Goal: Task Accomplishment & Management: Use online tool/utility

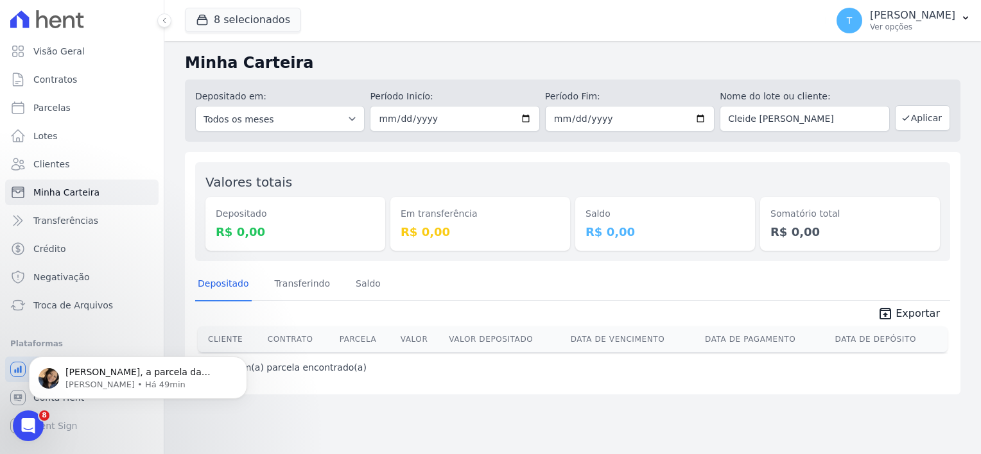
scroll to position [198, 0]
click at [138, 380] on p "Adriane • Há 49min" at bounding box center [148, 385] width 166 height 12
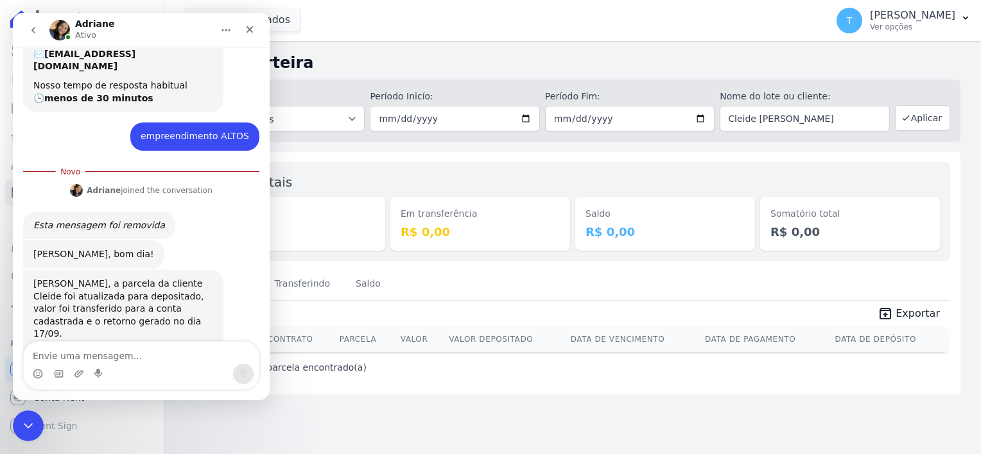
scroll to position [220, 0]
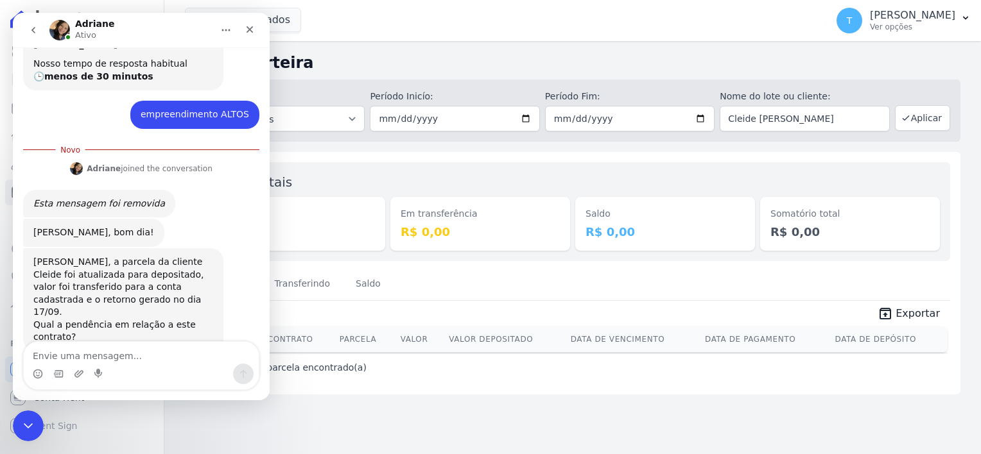
click at [149, 358] on textarea "Envie uma mensagem..." at bounding box center [141, 353] width 235 height 22
type textarea "Não esta aparecendo o repasse pra mim"
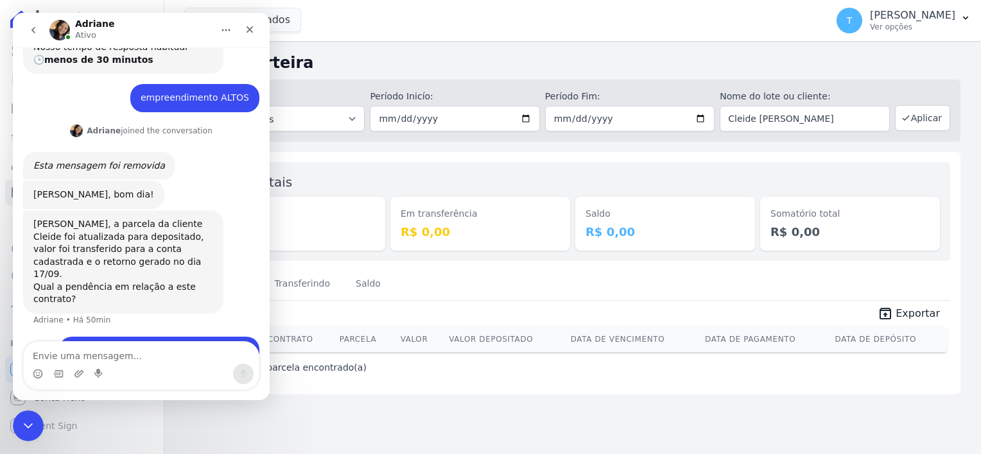
click at [362, 56] on h2 "Minha Carteira" at bounding box center [572, 62] width 775 height 23
click at [919, 117] on button "Aplicar" at bounding box center [922, 118] width 55 height 26
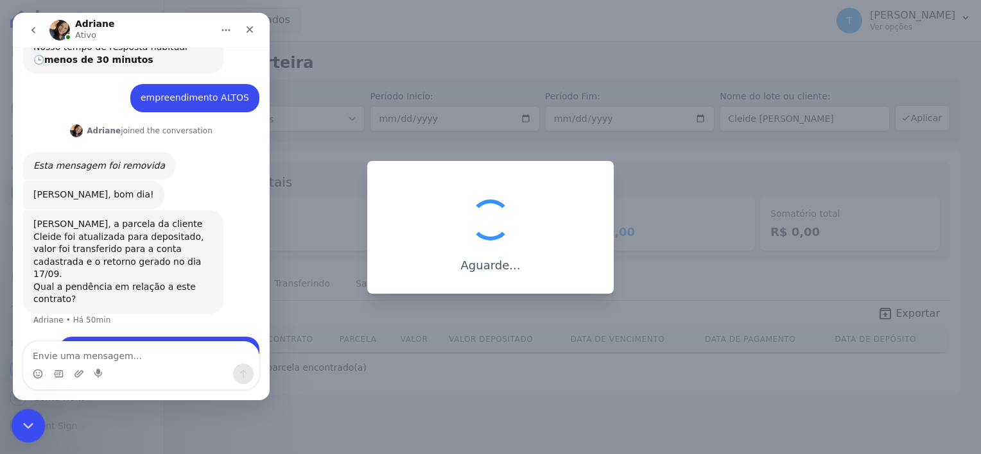
click at [21, 419] on icon "Encerramento do Messenger da Intercom" at bounding box center [26, 424] width 15 height 15
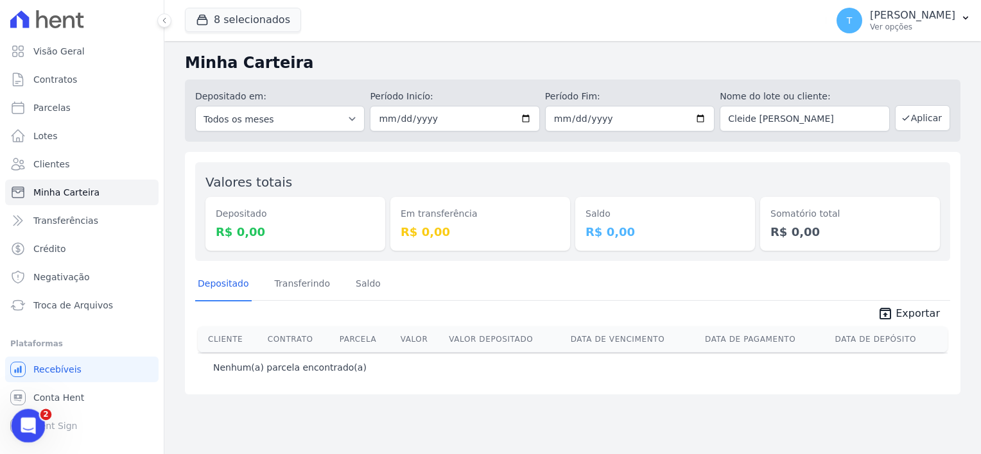
click at [26, 429] on icon "Abertura do Messenger da Intercom" at bounding box center [26, 424] width 21 height 21
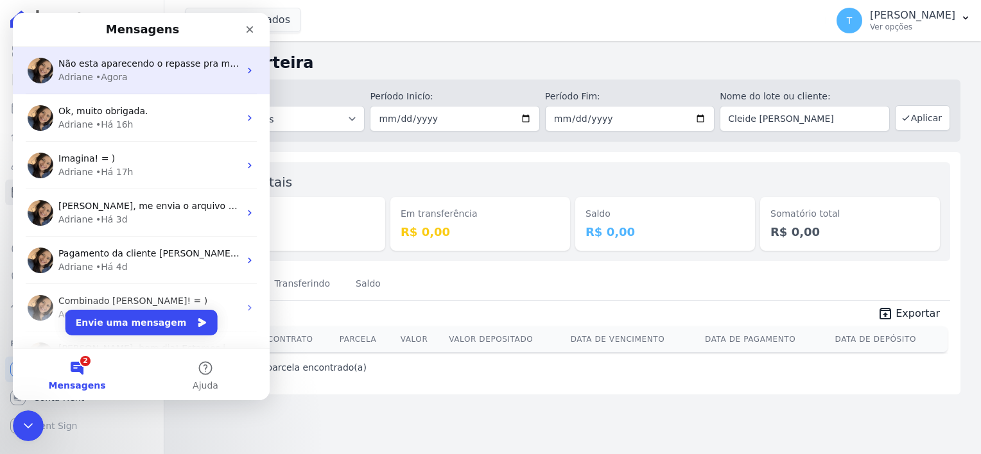
click at [129, 78] on div "Adriane • Agora" at bounding box center [148, 77] width 181 height 13
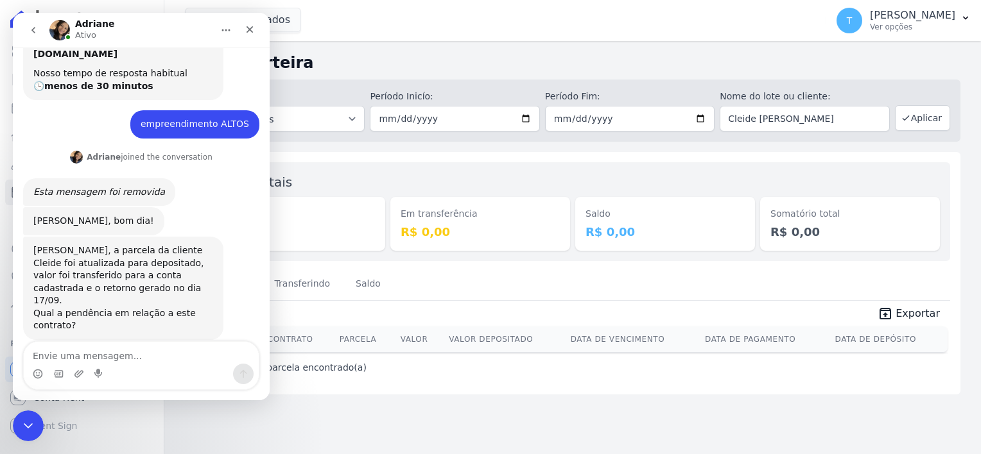
scroll to position [236, 0]
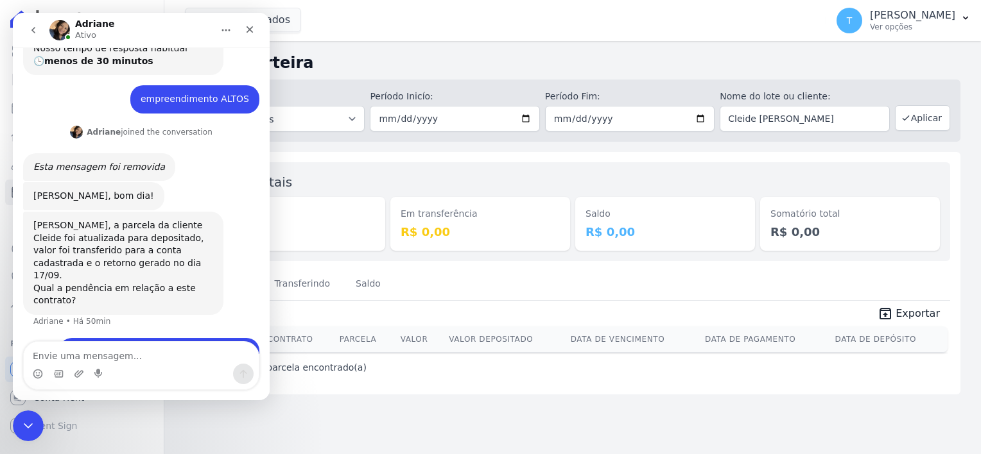
click at [101, 354] on textarea "Envie uma mensagem..." at bounding box center [141, 353] width 235 height 22
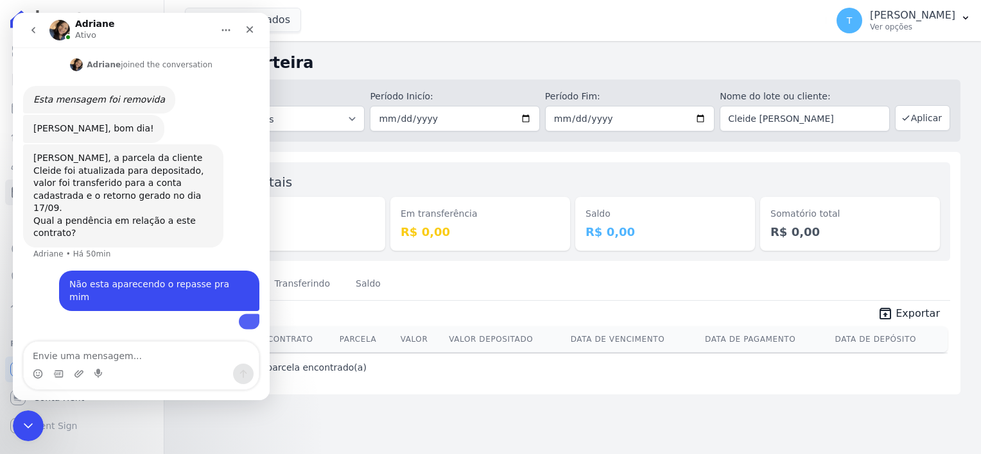
scroll to position [334, 0]
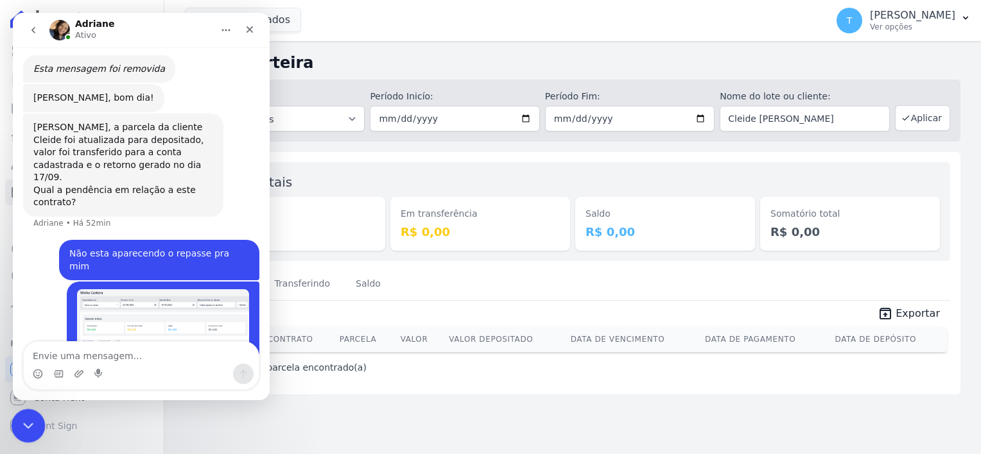
click at [26, 425] on icon "Encerramento do Messenger da Intercom" at bounding box center [26, 424] width 9 height 5
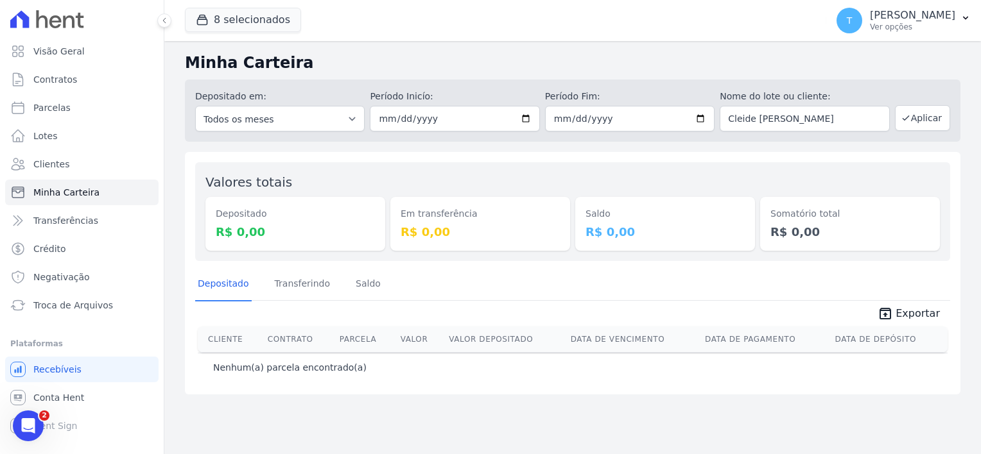
scroll to position [334, 0]
click at [81, 306] on span "Troca de Arquivos" at bounding box center [73, 305] width 80 height 13
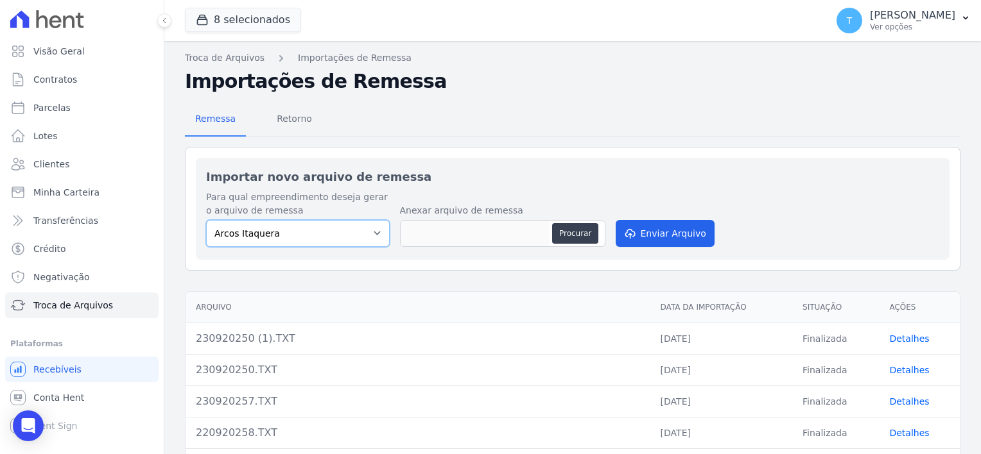
click at [308, 241] on select "Arcos Itaquera [GEOGRAPHIC_DATA] Inspire BOSQUE CLUB ARTE [GEOGRAPHIC_DATA] 553…" at bounding box center [298, 233] width 184 height 27
select select "f2036c47-f869-4cf7-aa49-d68e524f2024"
click at [206, 220] on select "Arcos Itaquera [GEOGRAPHIC_DATA] Inspire BOSQUE CLUB ARTE [GEOGRAPHIC_DATA] 553…" at bounding box center [298, 233] width 184 height 27
click at [581, 235] on button "Procurar" at bounding box center [575, 233] width 46 height 21
type input "230920250 (2).TXT"
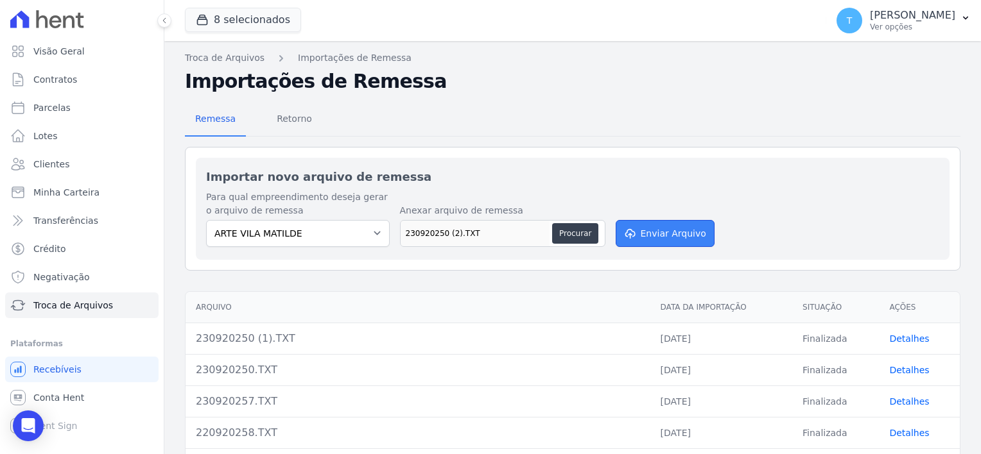
click at [666, 229] on button "Enviar Arquivo" at bounding box center [665, 233] width 99 height 27
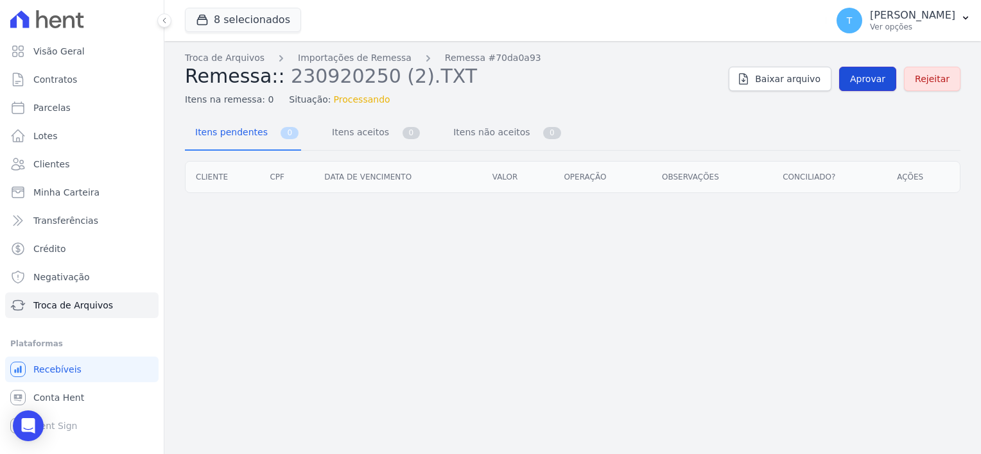
click at [872, 77] on span "Aprovar" at bounding box center [867, 79] width 35 height 13
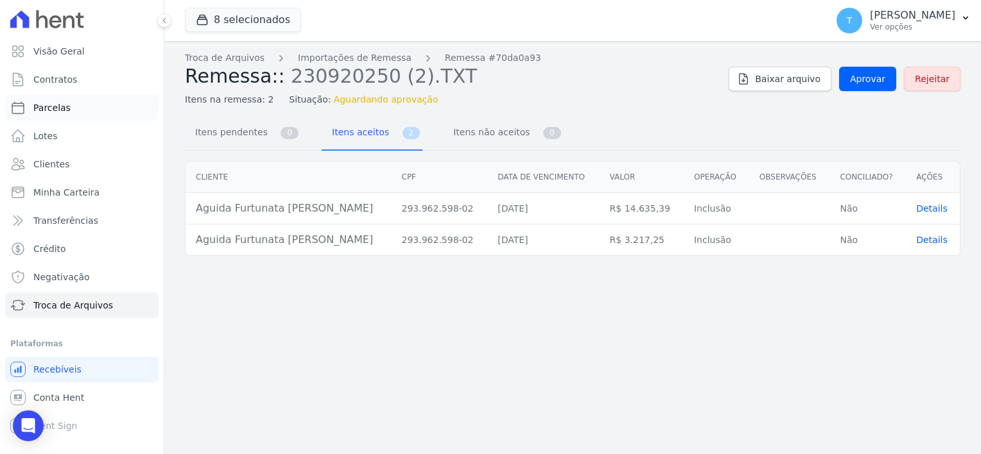
click at [54, 114] on span "Parcelas" at bounding box center [51, 107] width 37 height 13
select select
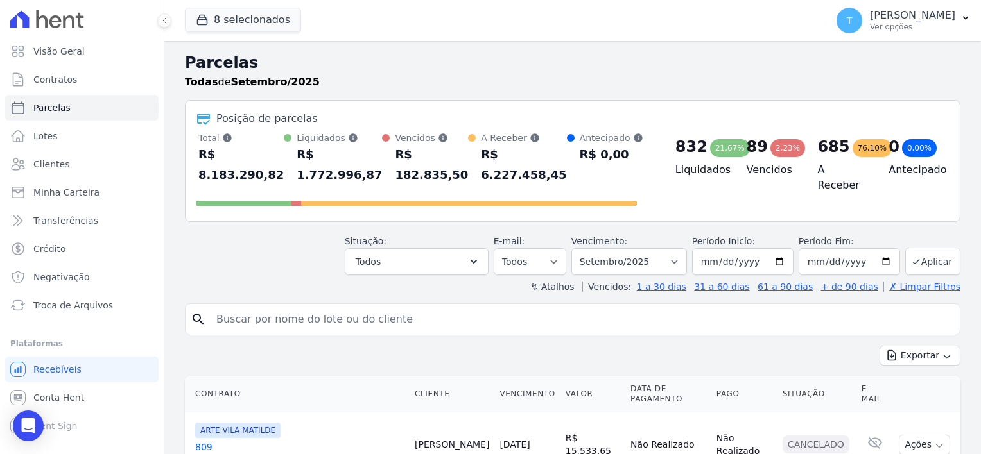
click at [406, 307] on input "search" at bounding box center [582, 320] width 746 height 26
paste input "Aguida Furtunata de Araujo"
type input "Aguida Furtunata de Araujo"
select select
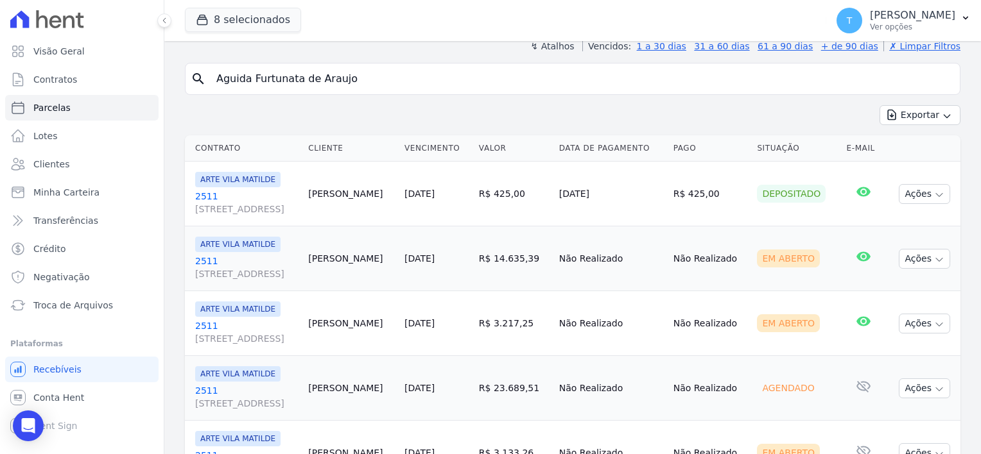
scroll to position [128, 0]
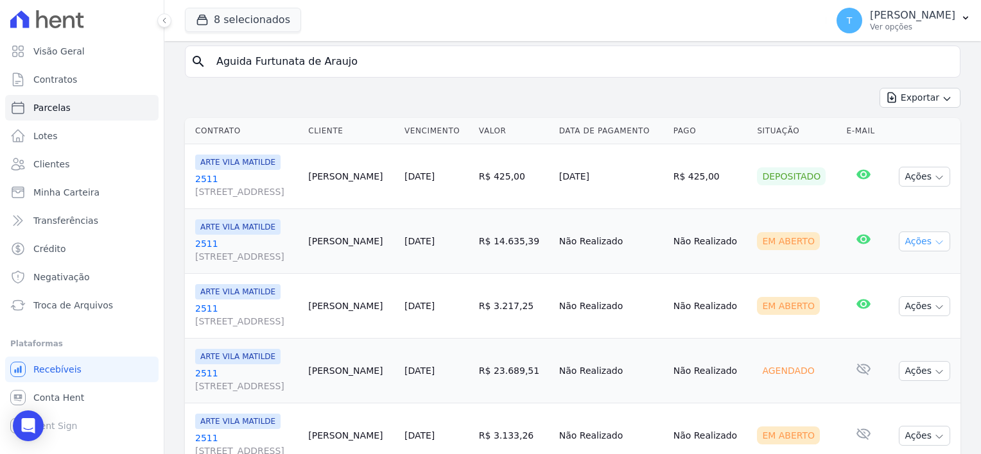
click at [934, 244] on icon "button" at bounding box center [939, 243] width 10 height 10
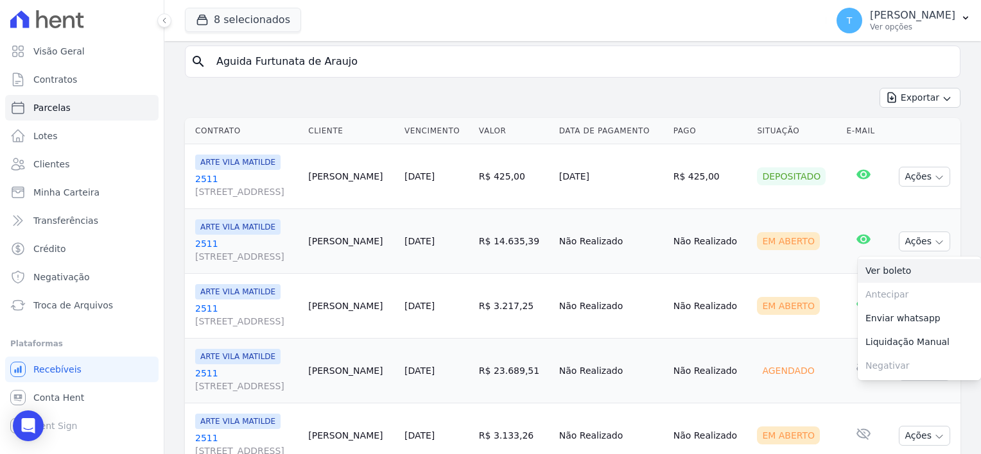
click at [912, 270] on link "Ver boleto" at bounding box center [919, 271] width 123 height 24
click at [716, 287] on td "Não Realizado" at bounding box center [710, 306] width 84 height 65
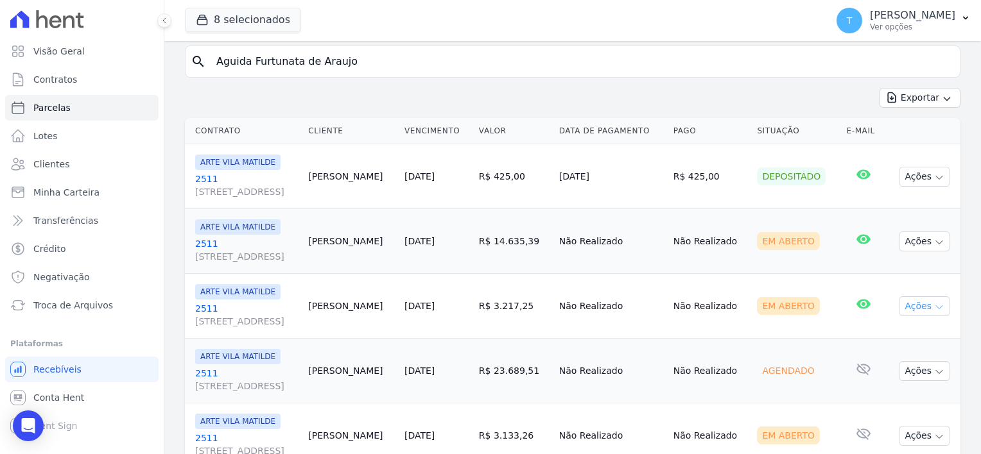
click at [934, 303] on icon "button" at bounding box center [939, 307] width 10 height 10
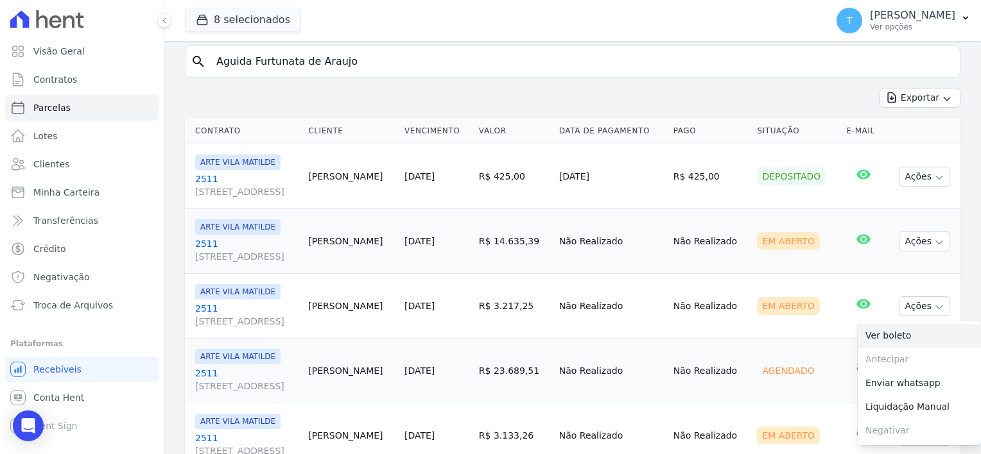
click at [884, 336] on link "Ver boleto" at bounding box center [919, 336] width 123 height 24
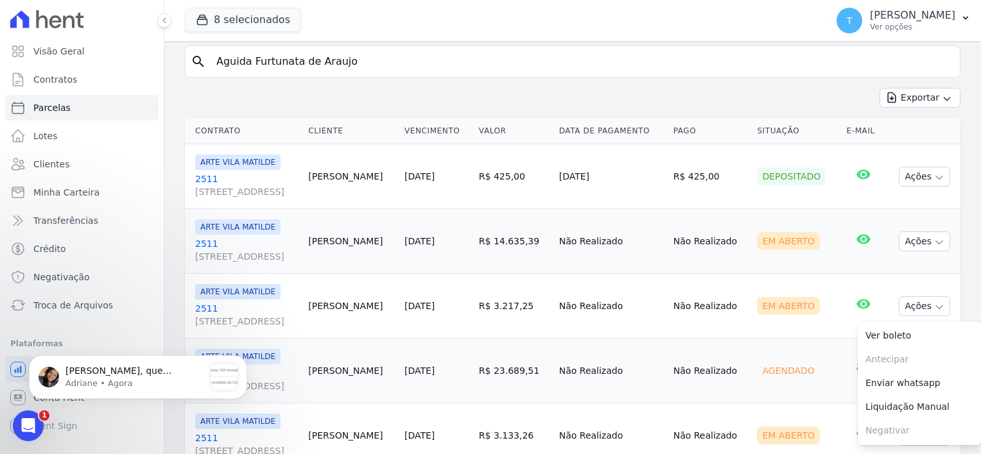
scroll to position [0, 0]
click at [136, 379] on p "Adriane • Há 2min" at bounding box center [134, 384] width 139 height 12
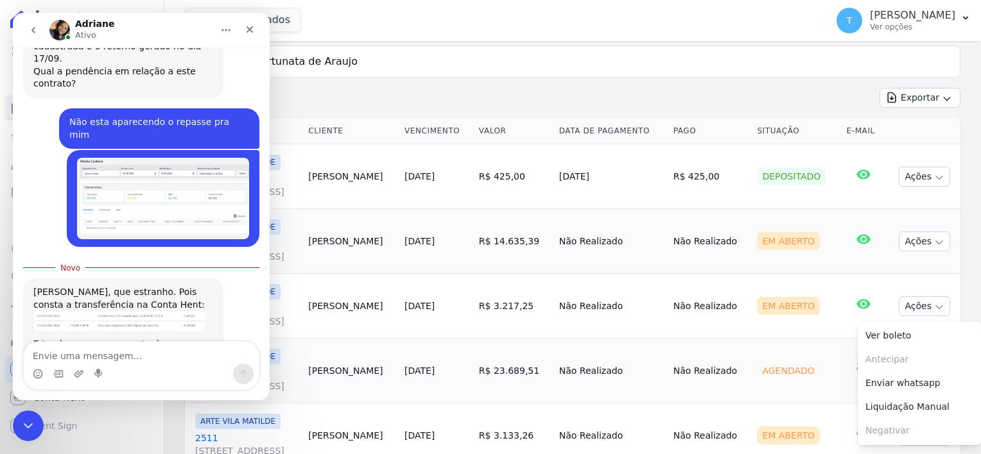
scroll to position [471, 0]
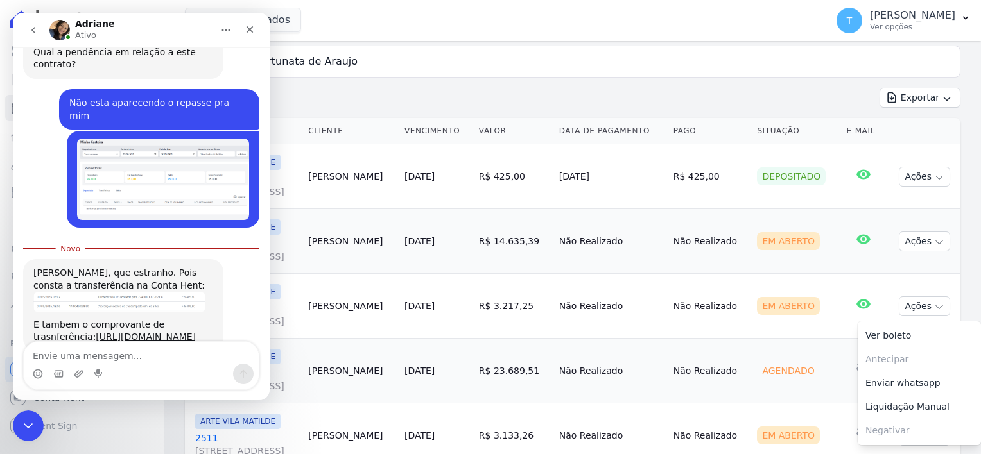
click at [125, 355] on textarea "Envie uma mensagem..." at bounding box center [141, 353] width 235 height 22
type textarea "aqui não aparece"
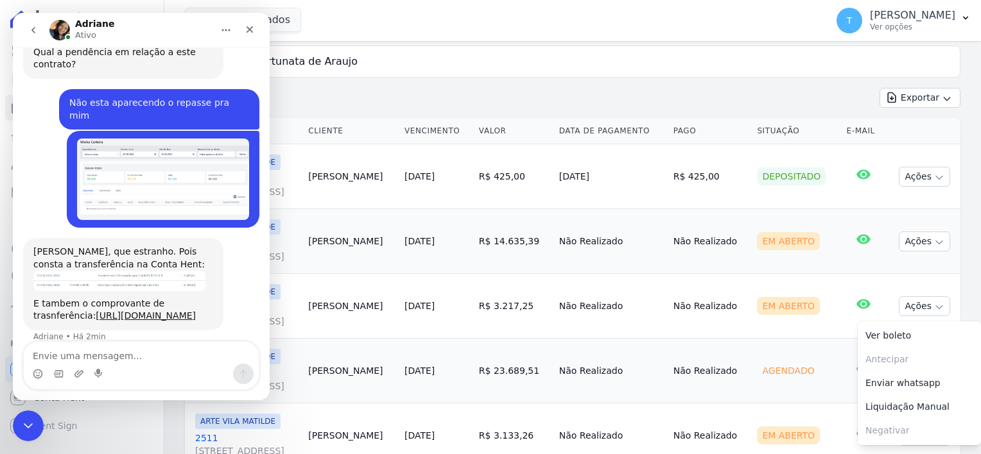
scroll to position [488, 0]
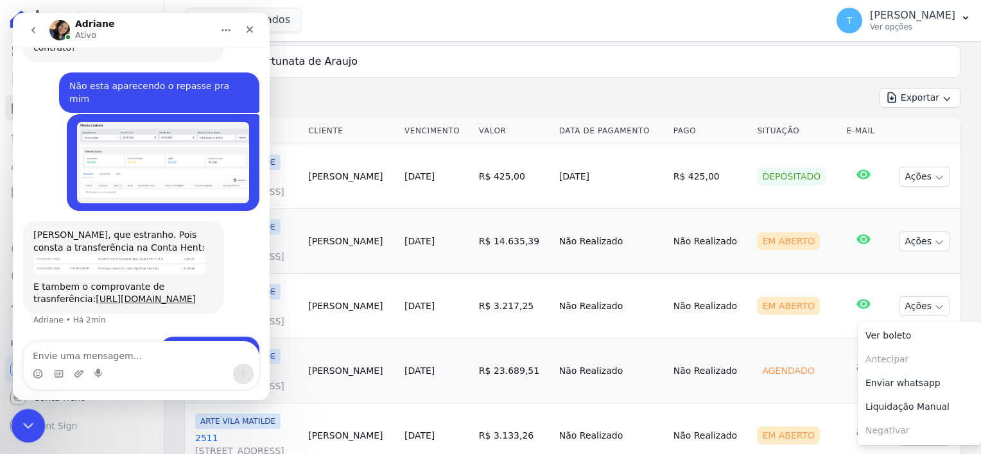
click at [35, 418] on div "Encerramento do Messenger da Intercom" at bounding box center [26, 424] width 31 height 31
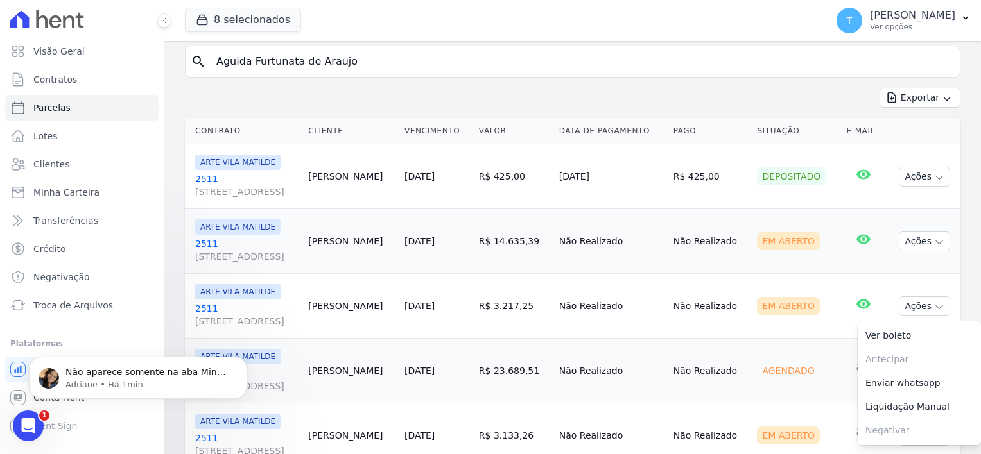
scroll to position [539, 0]
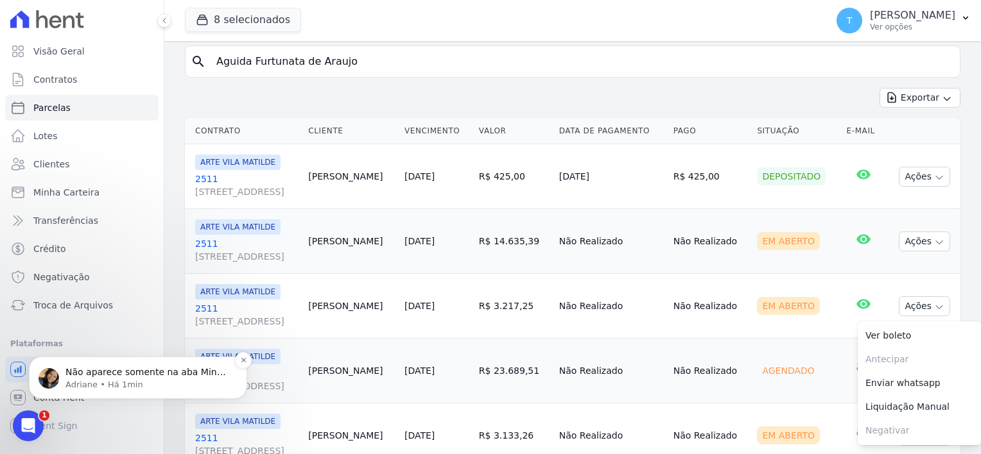
click at [90, 383] on p "Adriane • Há 1min" at bounding box center [148, 385] width 166 height 12
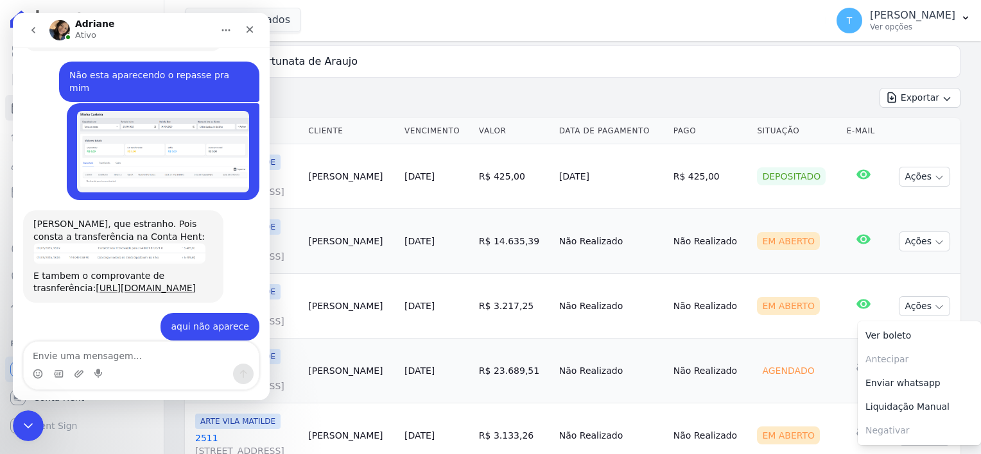
scroll to position [560, 0]
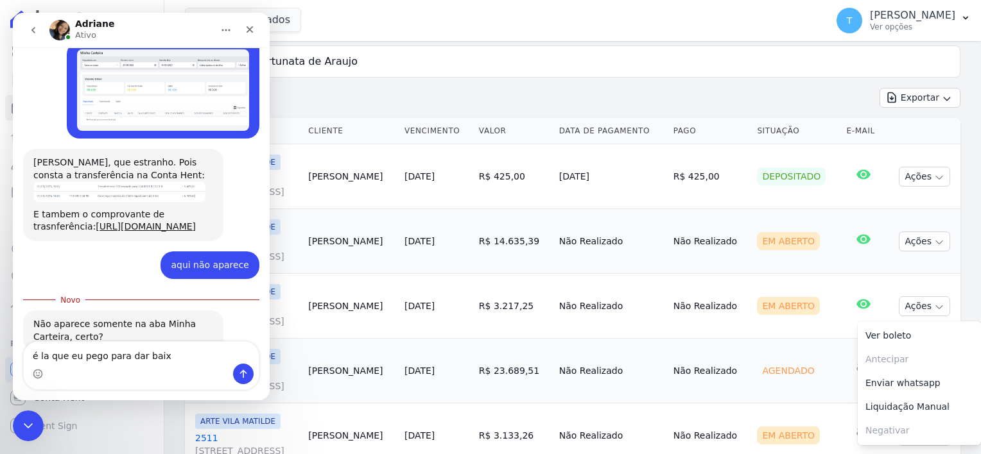
type textarea "é la que eu pego para dar baixa"
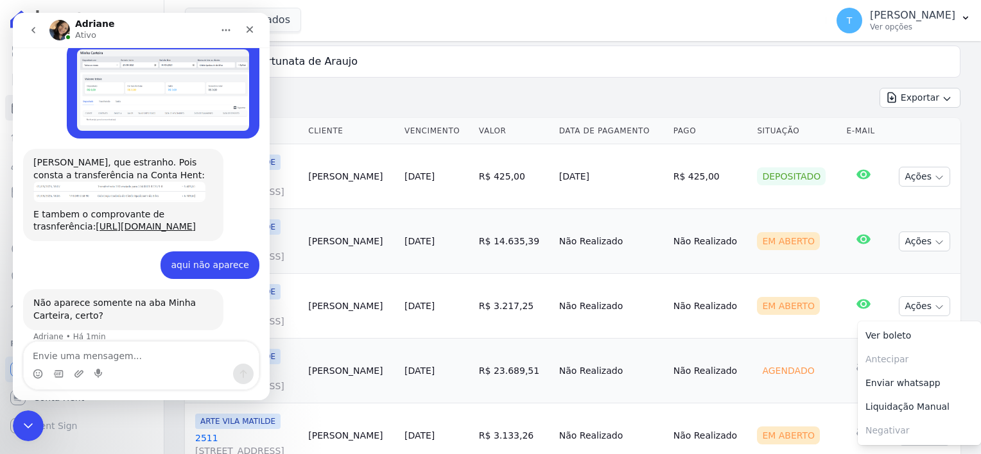
scroll to position [577, 0]
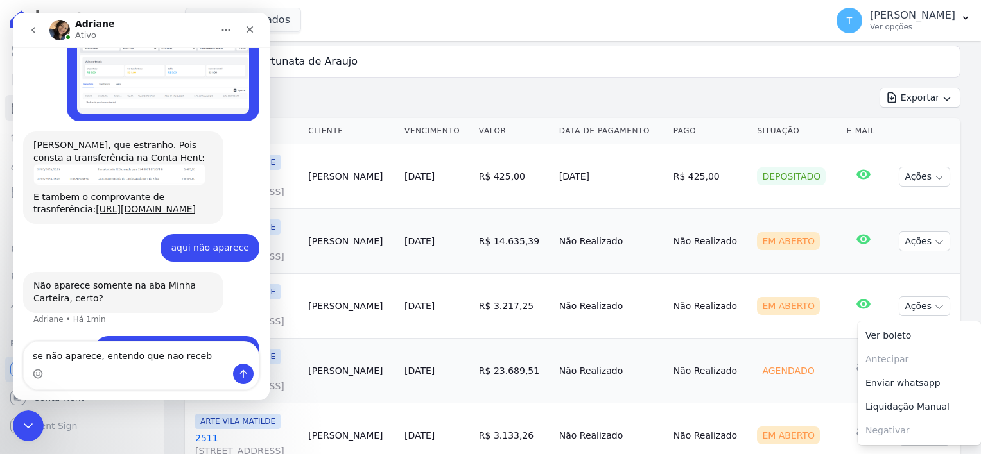
type textarea "se não aparece, entendo que nao recebi"
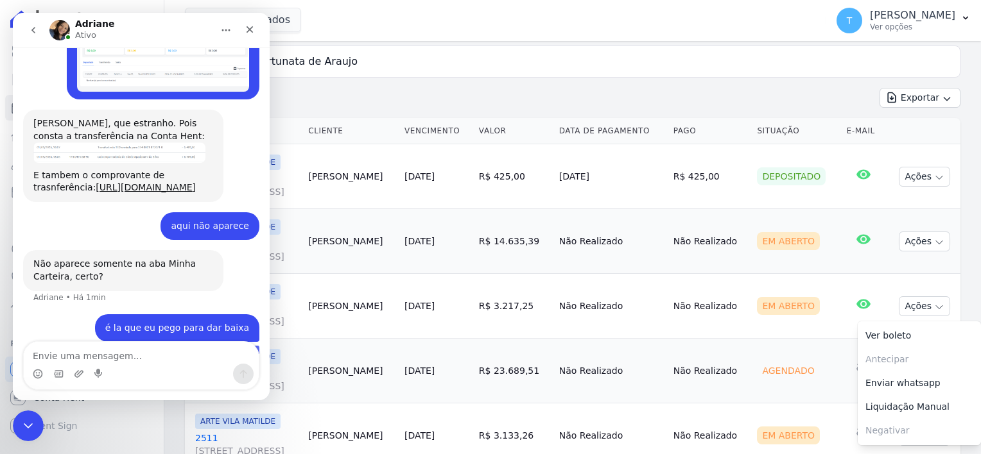
scroll to position [606, 0]
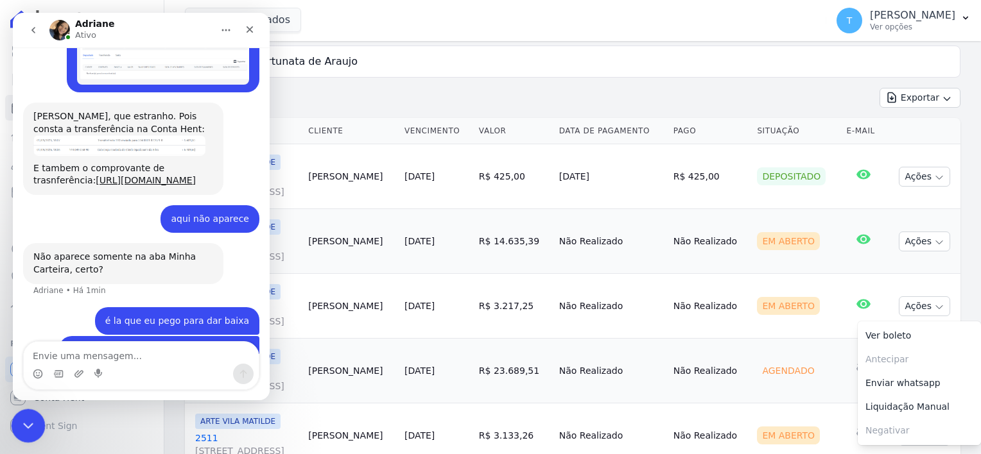
click at [26, 425] on icon "Encerramento do Messenger da Intercom" at bounding box center [26, 424] width 9 height 5
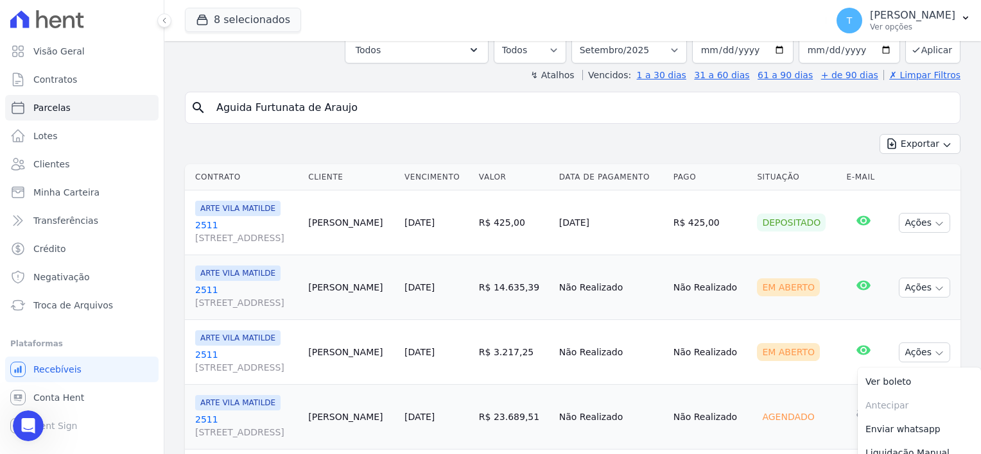
scroll to position [0, 0]
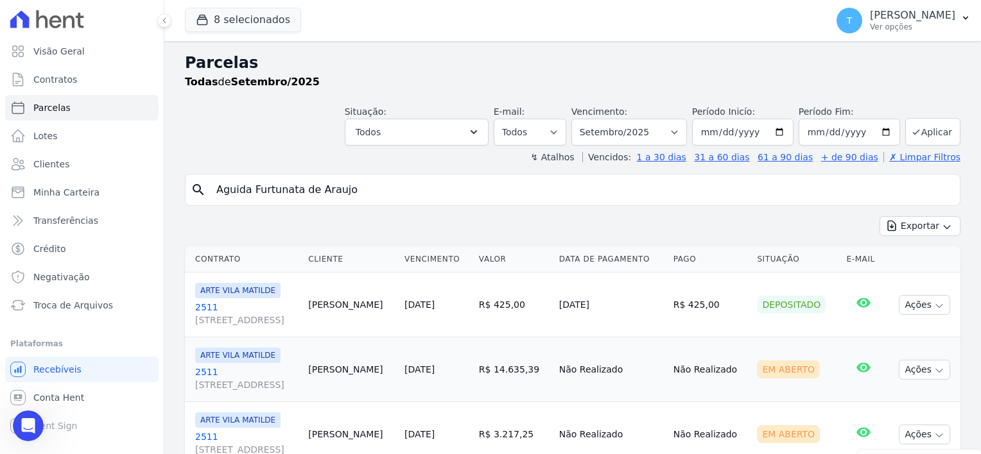
click at [364, 187] on input "Aguida Furtunata de Araujo" at bounding box center [582, 190] width 746 height 26
click at [48, 204] on link "Minha Carteira" at bounding box center [81, 193] width 153 height 26
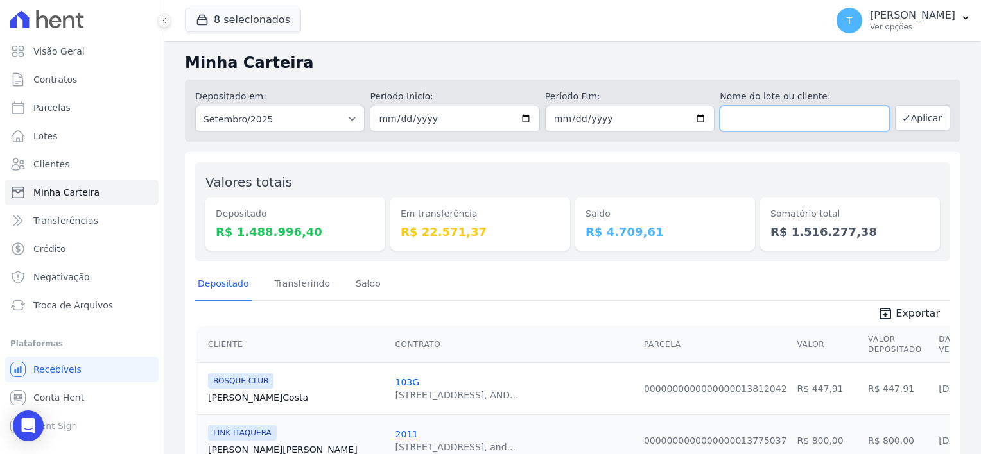
click at [736, 122] on input "text" at bounding box center [804, 119] width 169 height 26
paste input "[PERSON_NAME]"
type input "[PERSON_NAME]"
click at [910, 123] on button "Aplicar" at bounding box center [922, 118] width 55 height 26
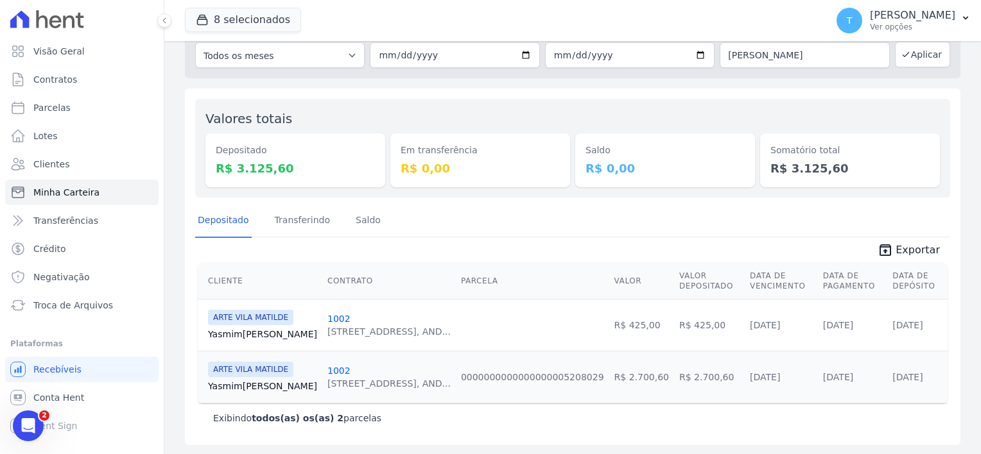
click at [238, 331] on link "Yasmim Silva" at bounding box center [262, 334] width 109 height 13
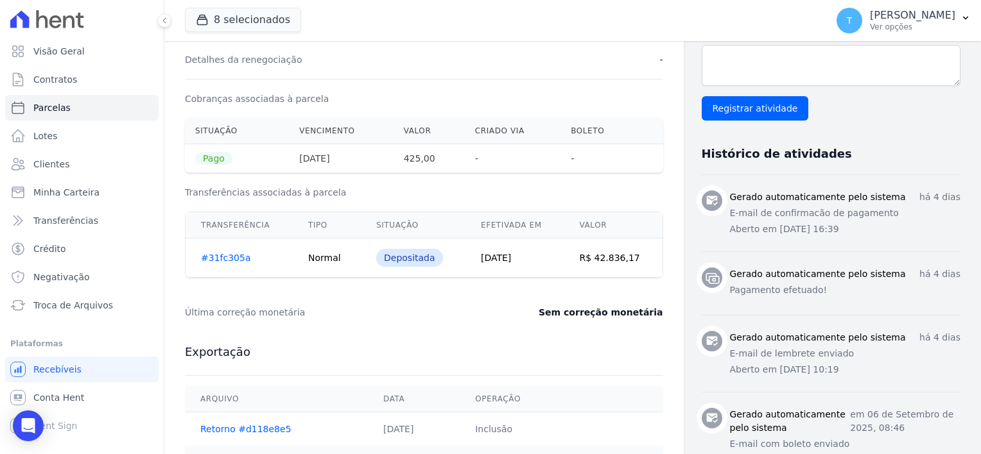
scroll to position [385, 0]
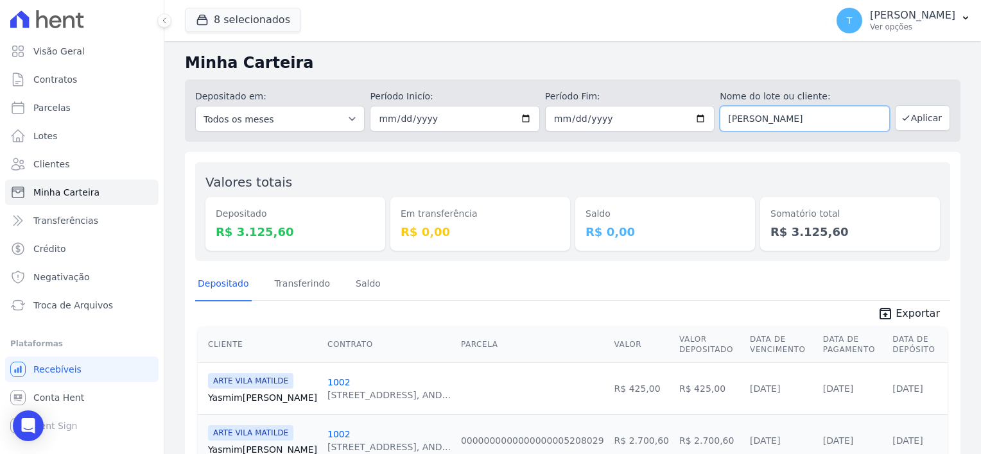
drag, startPoint x: 867, startPoint y: 113, endPoint x: 710, endPoint y: 123, distance: 157.0
click at [710, 123] on div "Depositado em: Todos os meses Julho/2017 Agosto/2017 Setembro/2017 Outubro/2017…" at bounding box center [572, 111] width 775 height 62
paste input "Jefferson Dourado Medeiros dos Santos"
type input "Jefferson Dourado Medeiros dos Santos"
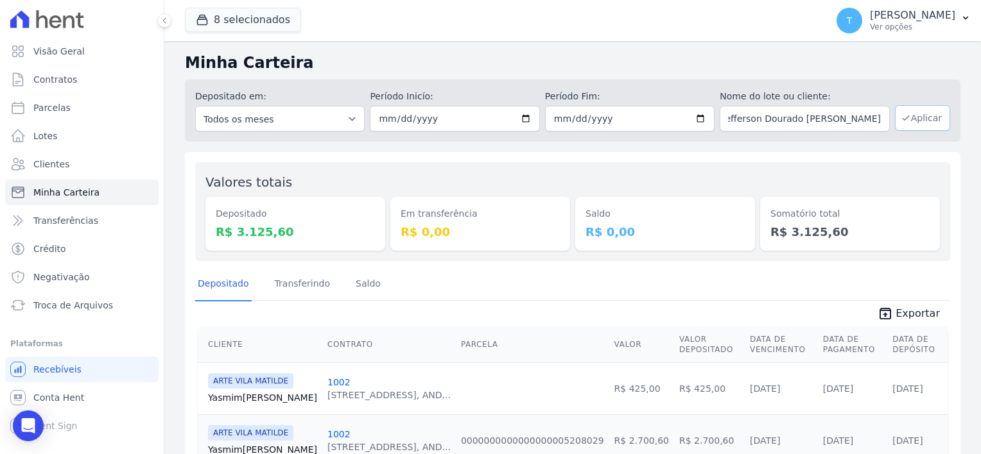
scroll to position [0, 0]
click at [921, 120] on button "Aplicar" at bounding box center [922, 118] width 55 height 26
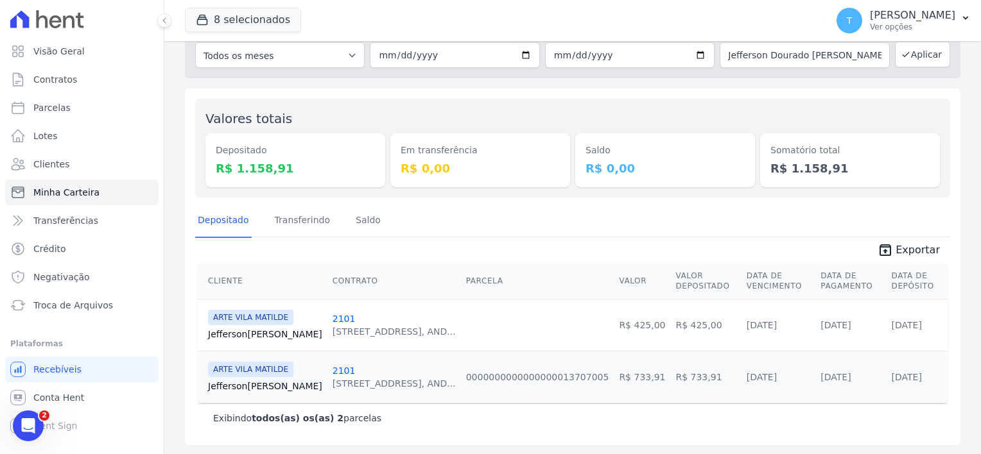
click at [252, 324] on div "ARTE VILA MATILDE [GEOGRAPHIC_DATA] Santos" at bounding box center [265, 325] width 114 height 31
click at [242, 334] on link "Jefferson Santos" at bounding box center [265, 334] width 114 height 13
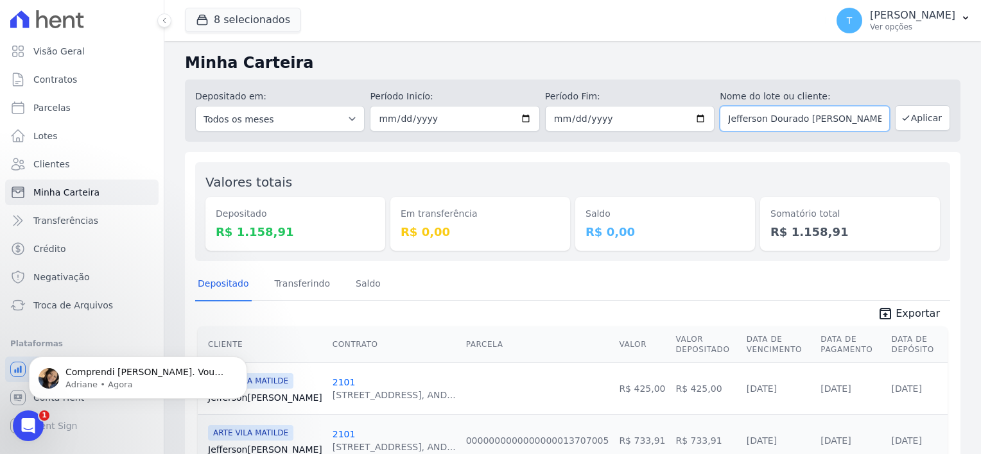
scroll to position [0, 11]
drag, startPoint x: 723, startPoint y: 116, endPoint x: 922, endPoint y: 137, distance: 199.4
click at [922, 137] on div "Depositado em: Todos os meses Julho/2017 Agosto/2017 Setembro/2017 Outubro/2017…" at bounding box center [572, 111] width 775 height 62
paste input "Arthur Freita"
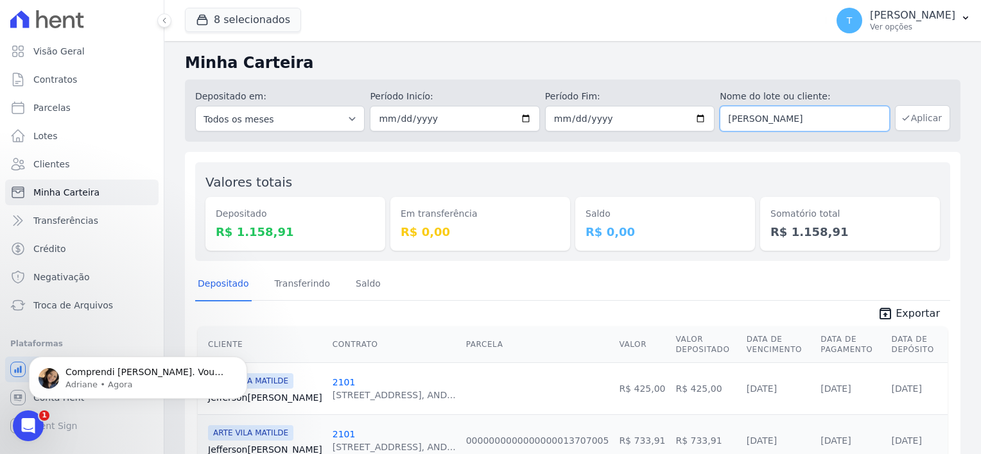
type input "[PERSON_NAME]"
click at [926, 119] on button "Aplicar" at bounding box center [922, 118] width 55 height 26
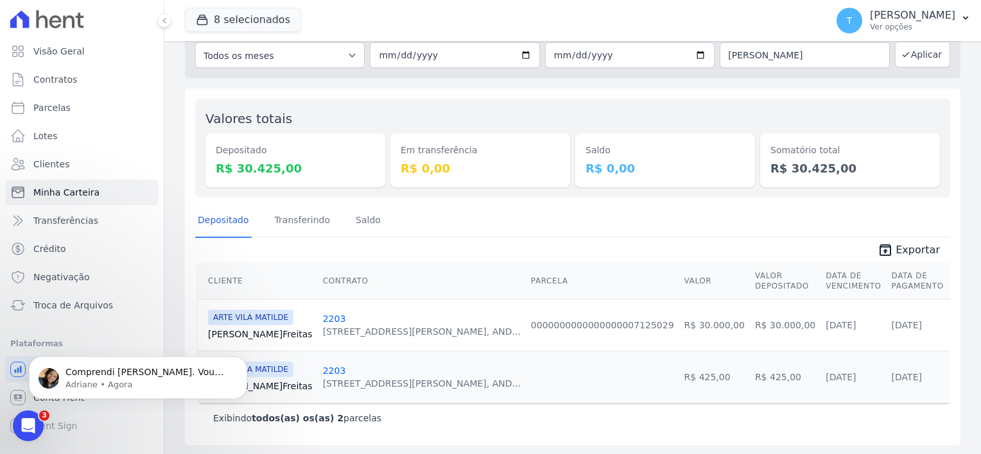
click at [243, 377] on div "Comprendi [PERSON_NAME]. Vou analisar com mais cuidados sobre o porquê a parcel…" at bounding box center [138, 378] width 218 height 42
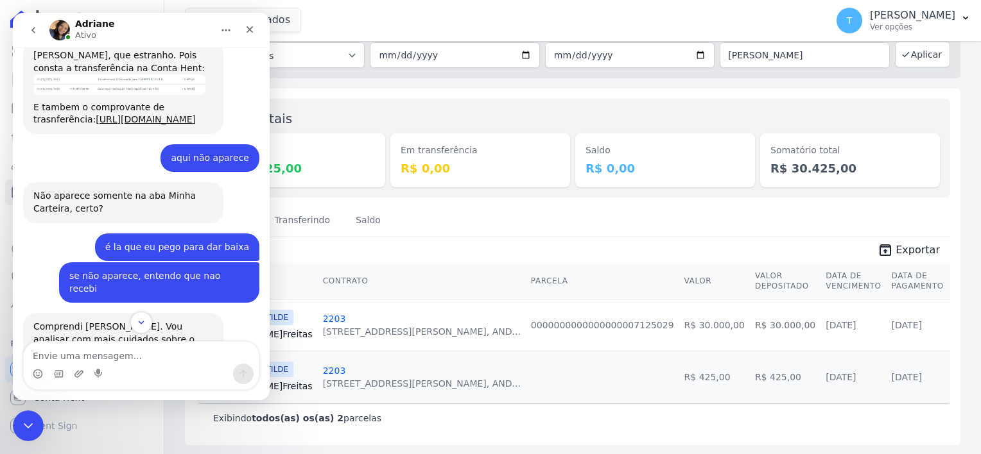
scroll to position [669, 0]
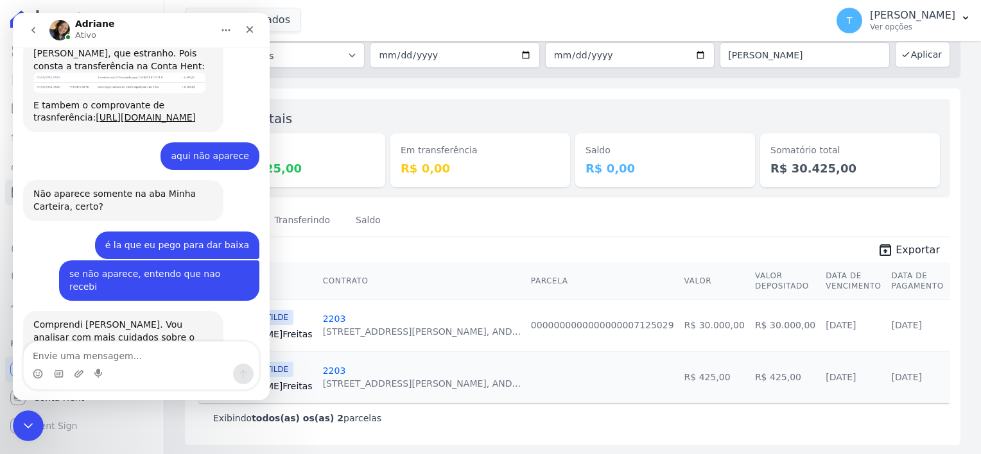
click at [123, 357] on textarea "Envie uma mensagem..." at bounding box center [141, 353] width 235 height 22
type textarea "ok"
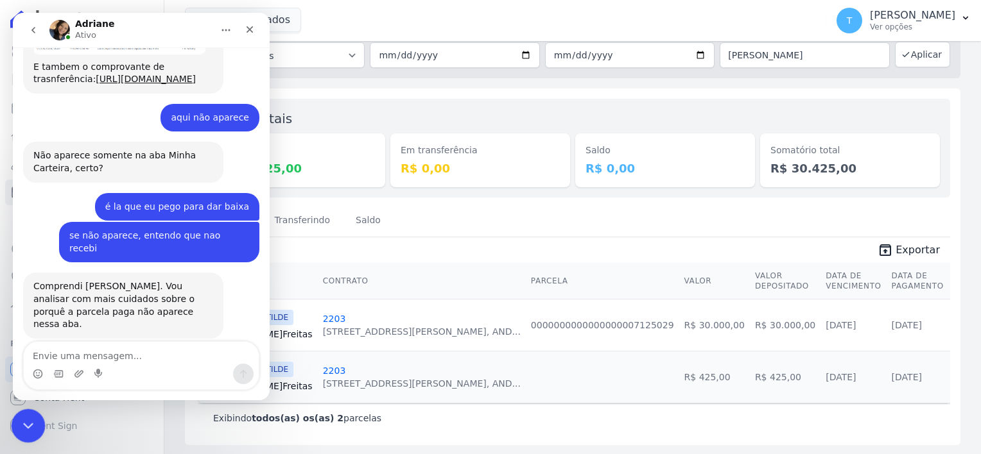
click at [11, 424] on html at bounding box center [26, 424] width 31 height 31
click at [19, 424] on icon "Encerramento do Messenger da Intercom" at bounding box center [26, 424] width 15 height 15
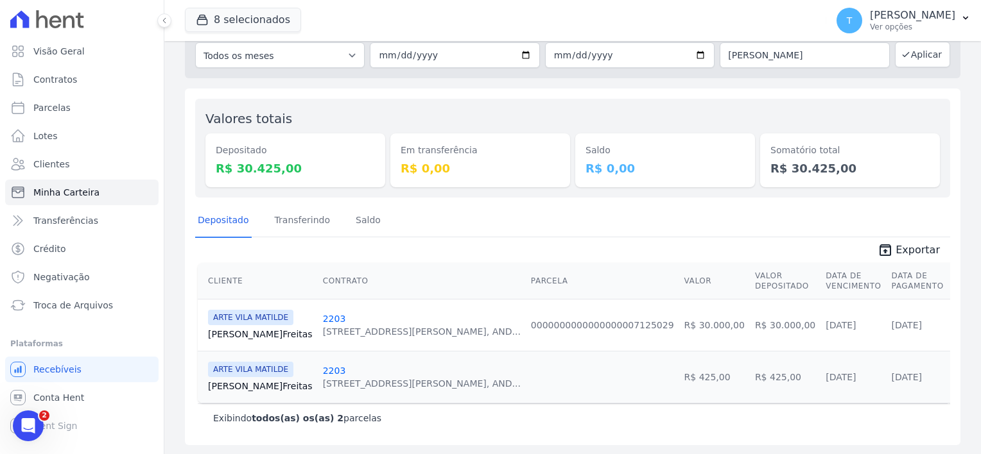
click at [255, 385] on link "Arthur Freitas" at bounding box center [260, 386] width 105 height 13
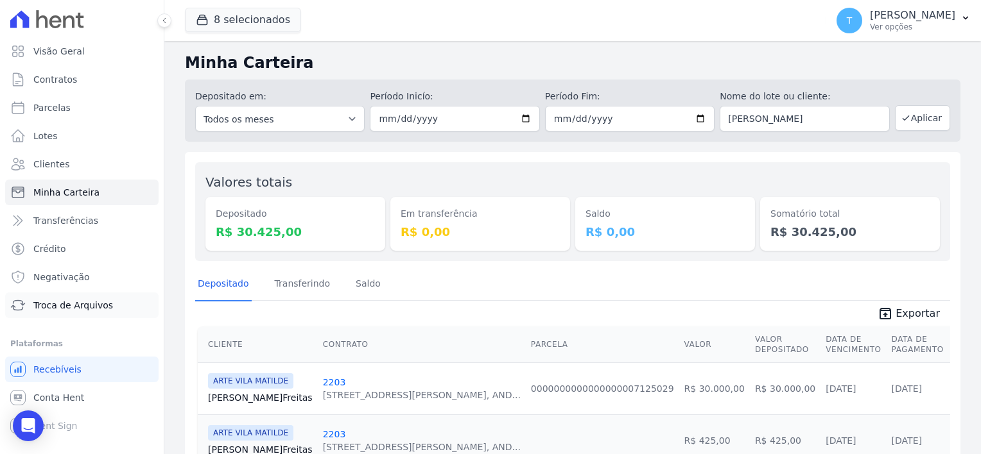
click at [91, 310] on span "Troca de Arquivos" at bounding box center [73, 305] width 80 height 13
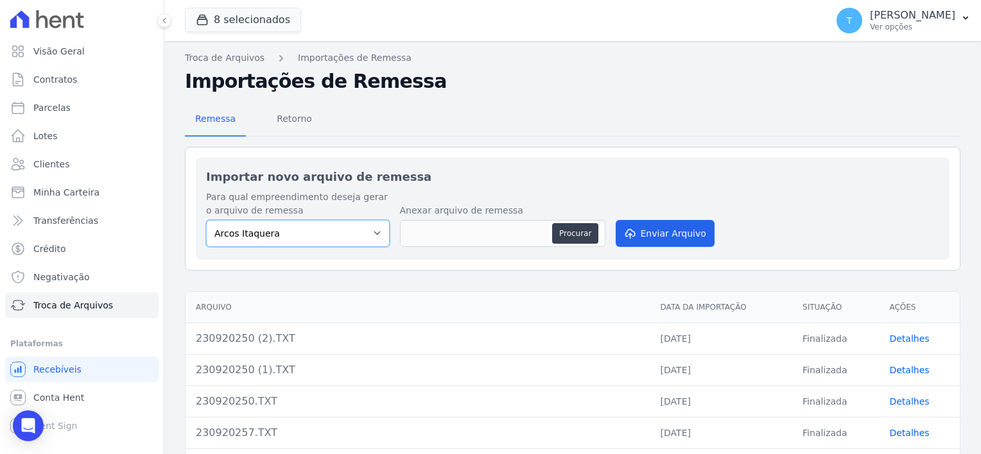
click at [339, 231] on select "Arcos Itaquera [GEOGRAPHIC_DATA] Inspire BOSQUE CLUB ARTE [GEOGRAPHIC_DATA] 553…" at bounding box center [298, 233] width 184 height 27
select select "798d34ef-1a76-4a01-aecd-278a2202ade3"
click at [206, 220] on select "Arcos Itaquera [GEOGRAPHIC_DATA] Inspire BOSQUE CLUB ARTE [GEOGRAPHIC_DATA] 553…" at bounding box center [298, 233] width 184 height 27
click at [577, 232] on button "Procurar" at bounding box center [575, 233] width 46 height 21
type input "230920257 (1).TXT"
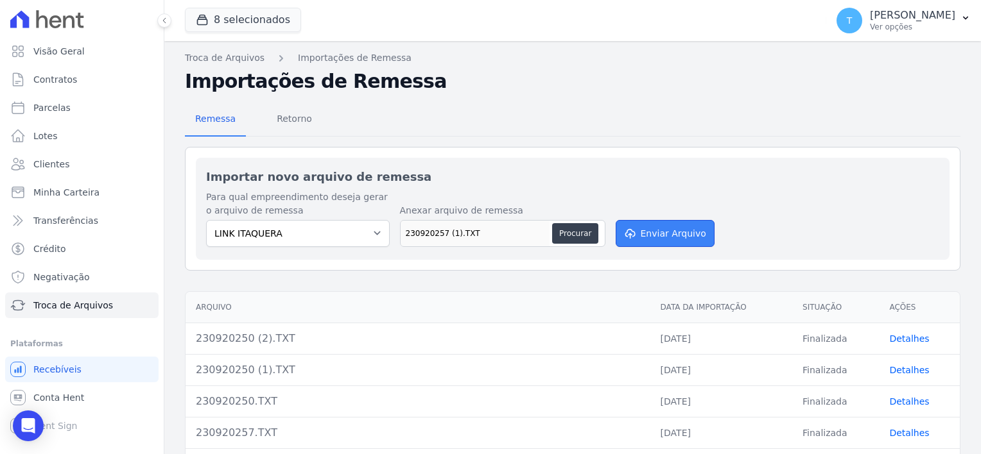
click at [662, 225] on button "Enviar Arquivo" at bounding box center [665, 233] width 99 height 27
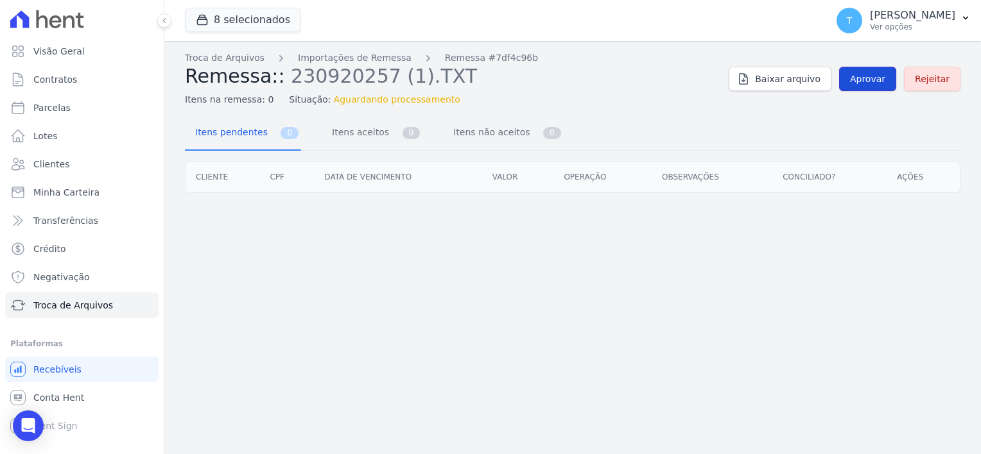
click at [877, 82] on span "Aprovar" at bounding box center [867, 79] width 35 height 13
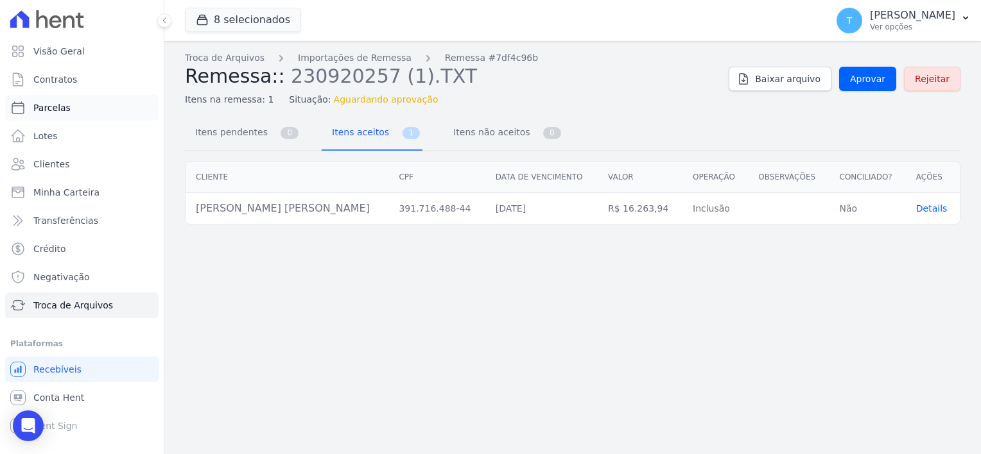
click at [46, 108] on span "Parcelas" at bounding box center [51, 107] width 37 height 13
select select
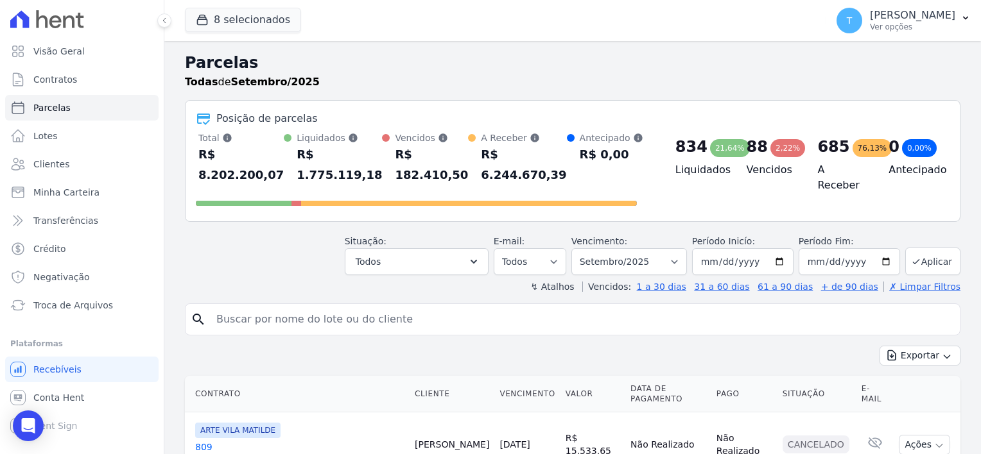
click at [306, 307] on input "search" at bounding box center [582, 320] width 746 height 26
paste input "João Tadeu Honorato de Oliveira"
type input "João Tadeu Honorato de Oliveira"
select select
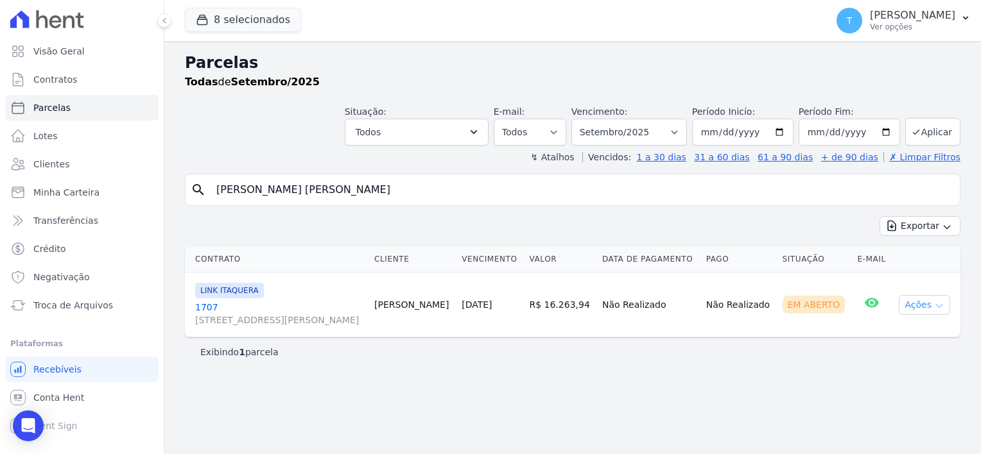
click at [938, 307] on icon "button" at bounding box center [939, 306] width 10 height 10
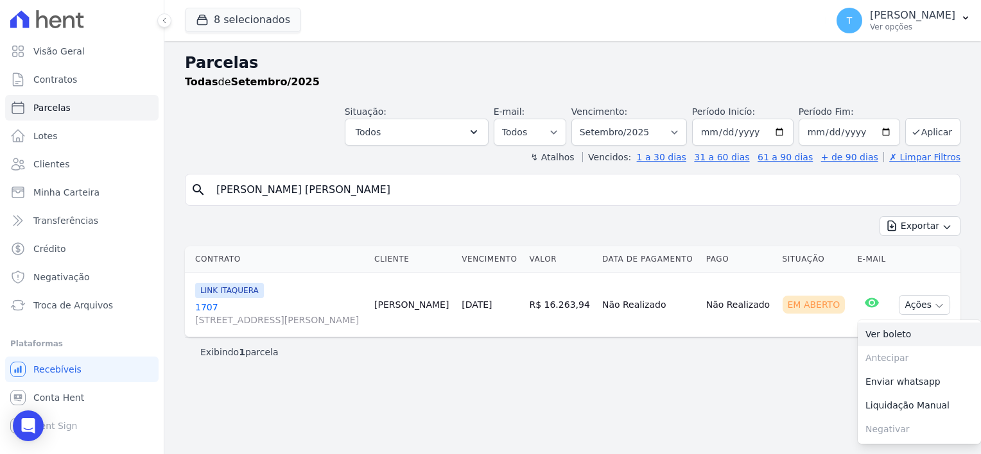
click at [918, 333] on link "Ver boleto" at bounding box center [919, 335] width 123 height 24
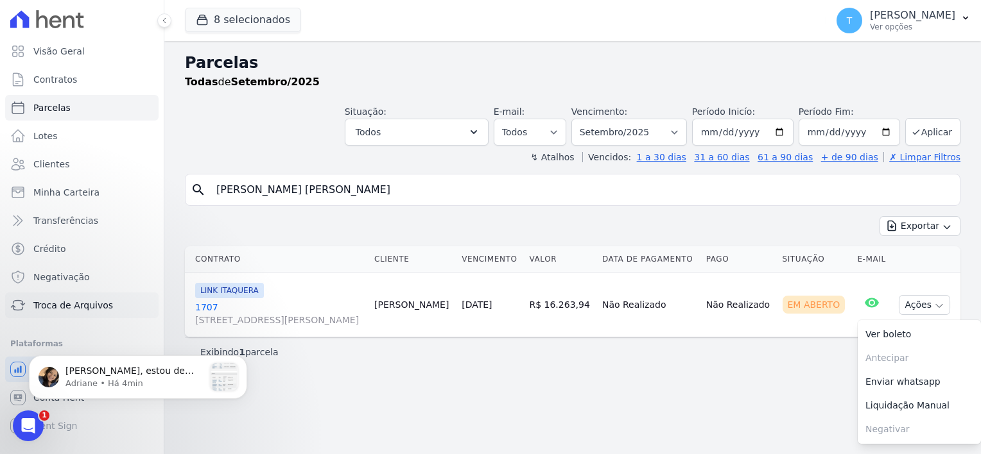
click at [65, 307] on span "Troca de Arquivos" at bounding box center [73, 305] width 80 height 13
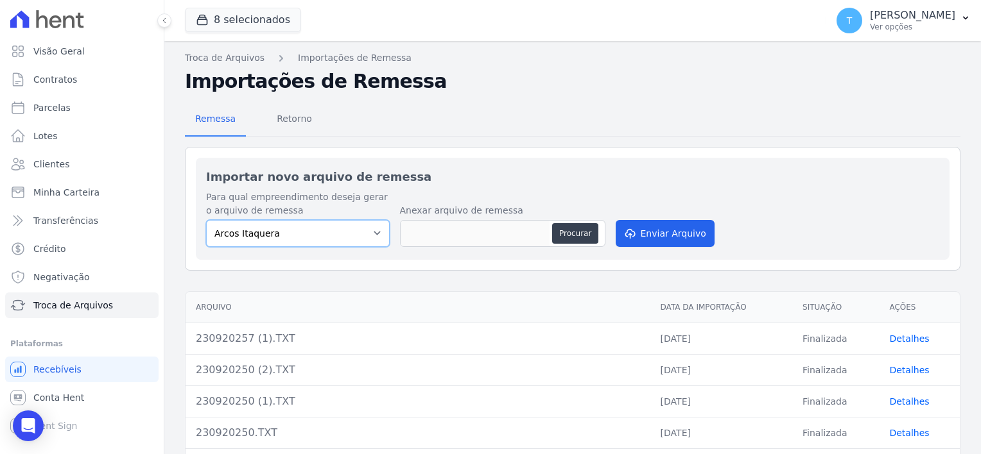
click at [301, 241] on select "Arcos Itaquera [GEOGRAPHIC_DATA] Inspire BOSQUE CLUB ARTE [GEOGRAPHIC_DATA] 553…" at bounding box center [298, 233] width 184 height 27
click at [206, 220] on select "Arcos Itaquera [GEOGRAPHIC_DATA] Inspire BOSQUE CLUB ARTE [GEOGRAPHIC_DATA] 553…" at bounding box center [298, 233] width 184 height 27
click at [582, 236] on button "Procurar" at bounding box center [575, 233] width 46 height 21
click at [330, 234] on select "Arcos Itaquera [GEOGRAPHIC_DATA] Inspire BOSQUE CLUB ARTE [GEOGRAPHIC_DATA] 553…" at bounding box center [298, 233] width 184 height 27
select select "d58a895b-122e-4f60-b248-6168def9ff2e"
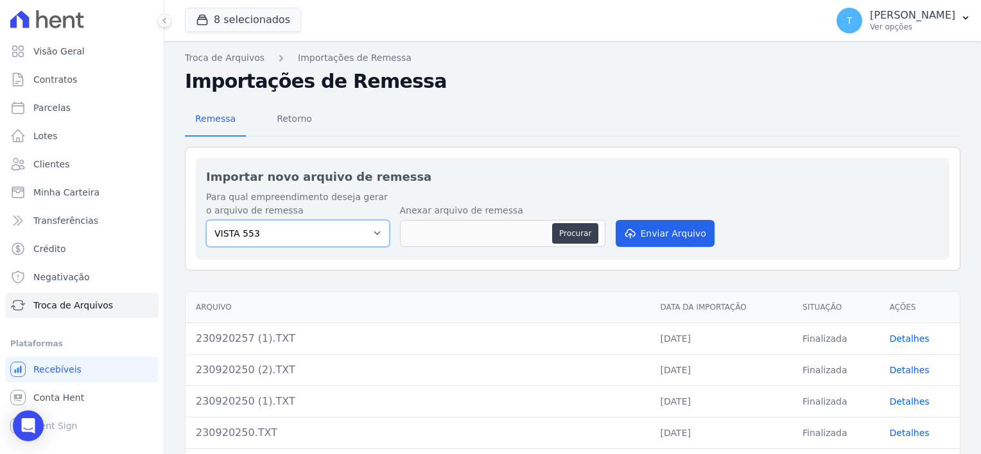
click at [206, 220] on select "Arcos Itaquera [GEOGRAPHIC_DATA] Inspire BOSQUE CLUB ARTE [GEOGRAPHIC_DATA] 553…" at bounding box center [298, 233] width 184 height 27
click at [582, 235] on button "Procurar" at bounding box center [575, 233] width 46 height 21
type input "2309202521.TXT"
click at [649, 237] on button "Enviar Arquivo" at bounding box center [665, 233] width 99 height 27
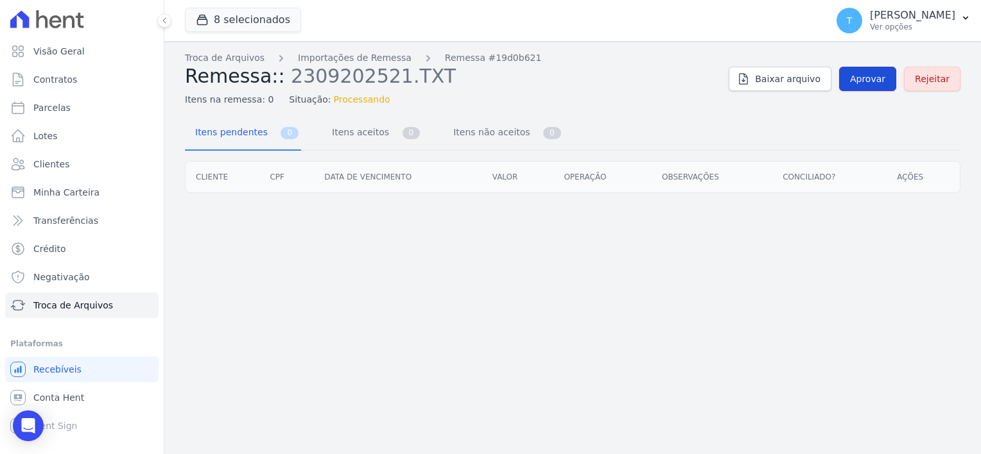
click at [881, 85] on link "Aprovar" at bounding box center [867, 79] width 57 height 24
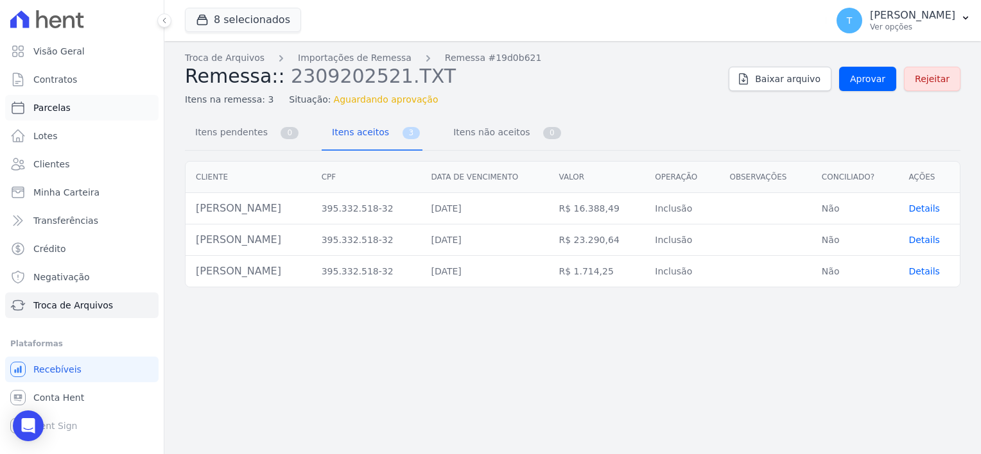
click at [64, 109] on span "Parcelas" at bounding box center [51, 107] width 37 height 13
select select
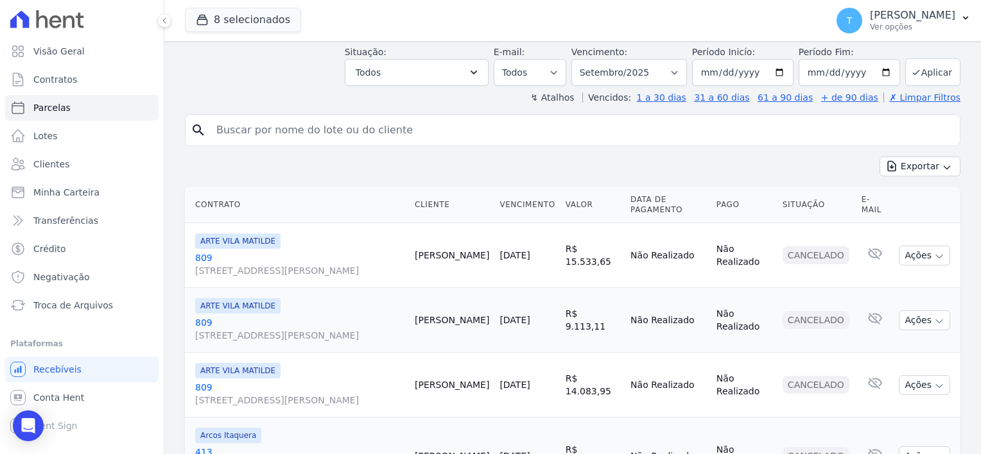
scroll to position [193, 0]
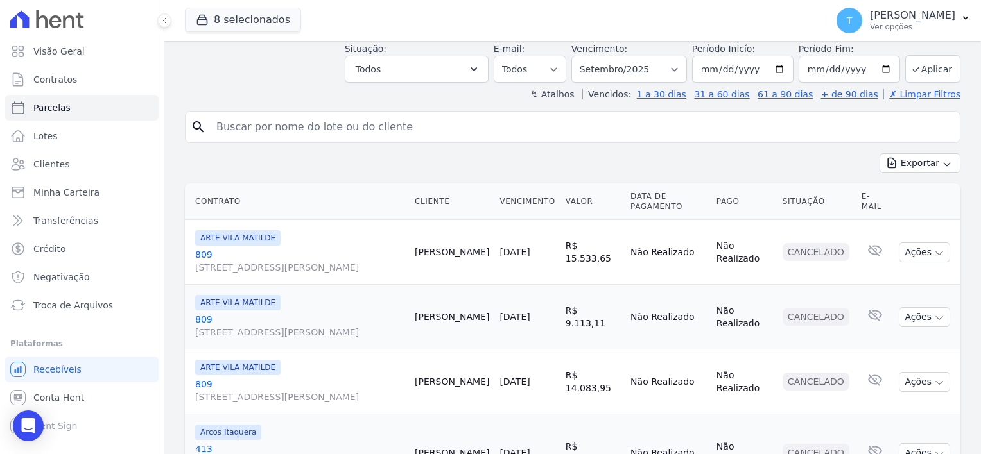
click at [311, 114] on input "search" at bounding box center [582, 127] width 746 height 26
paste input "Jose Eduardo Beringuel"
type input "Jose Eduardo Beringuel"
select select
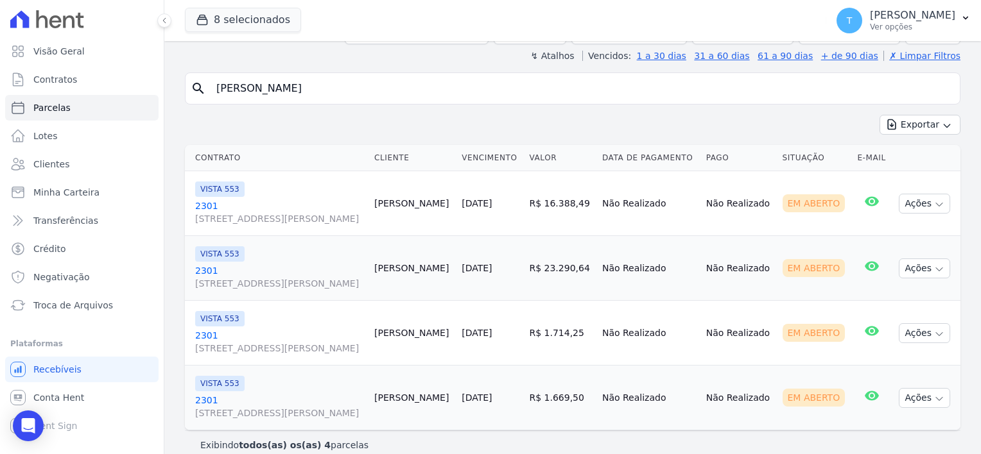
scroll to position [116, 0]
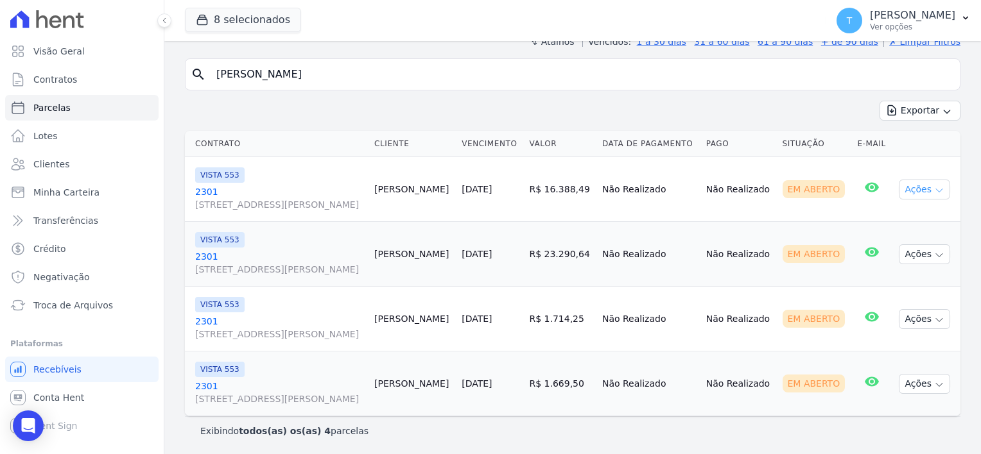
click at [934, 187] on icon "button" at bounding box center [939, 191] width 10 height 10
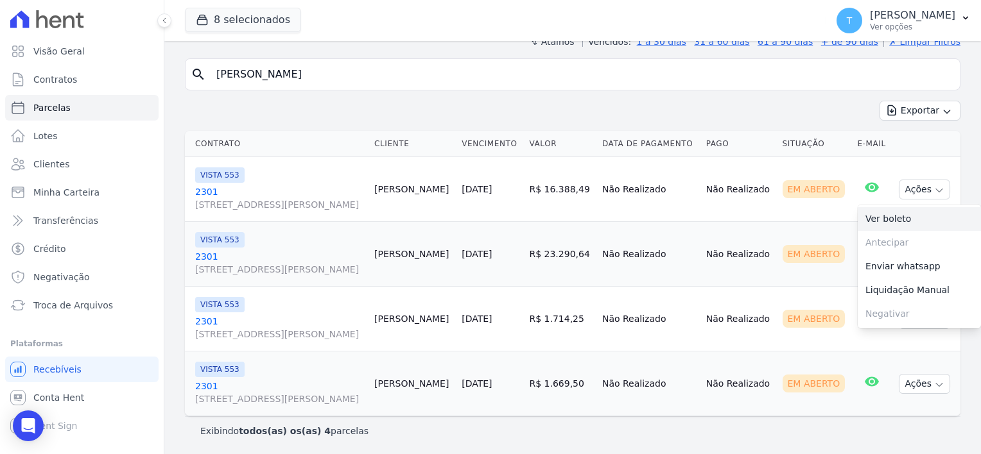
click at [884, 220] on link "Ver boleto" at bounding box center [919, 219] width 123 height 24
click at [761, 238] on td "Não Realizado" at bounding box center [739, 254] width 76 height 65
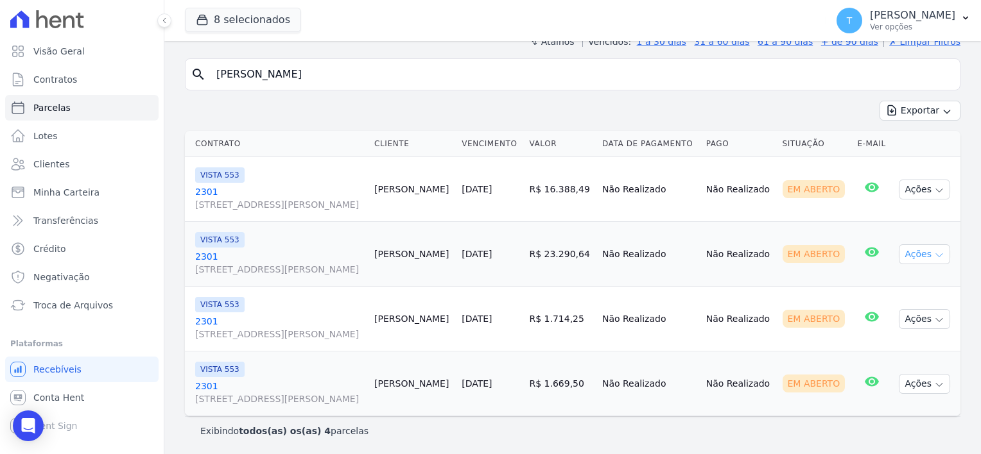
click at [934, 257] on icon "button" at bounding box center [939, 255] width 10 height 10
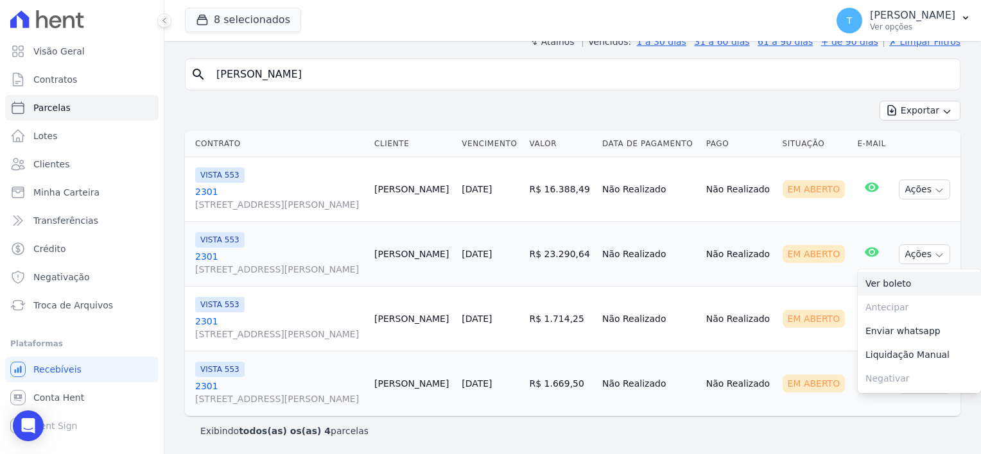
click at [894, 282] on link "Ver boleto" at bounding box center [919, 284] width 123 height 24
click at [725, 293] on td "Não Realizado" at bounding box center [739, 319] width 76 height 65
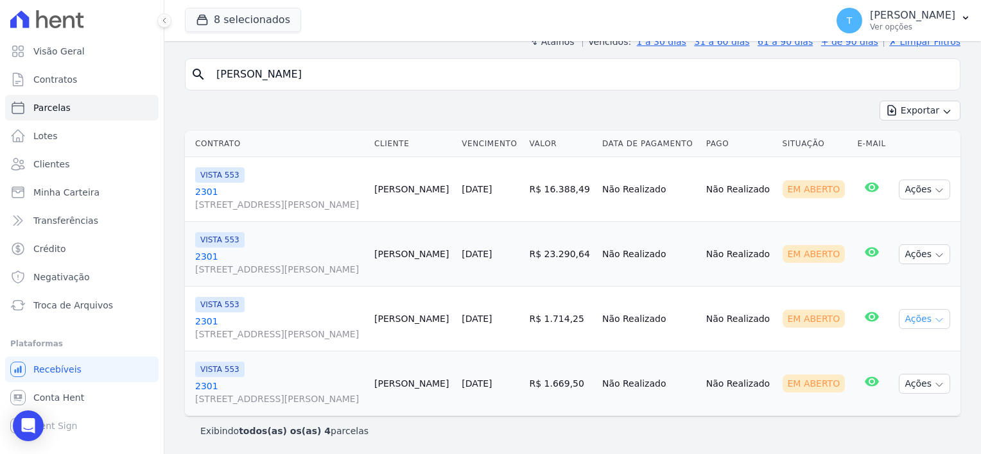
click at [934, 322] on icon "button" at bounding box center [939, 320] width 10 height 10
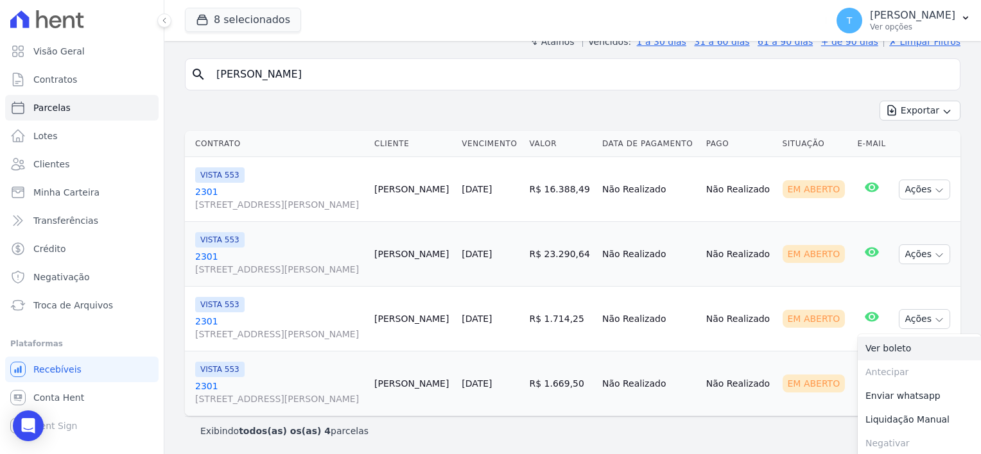
click at [894, 350] on link "Ver boleto" at bounding box center [919, 349] width 123 height 24
click at [78, 186] on span "Minha Carteira" at bounding box center [66, 192] width 66 height 13
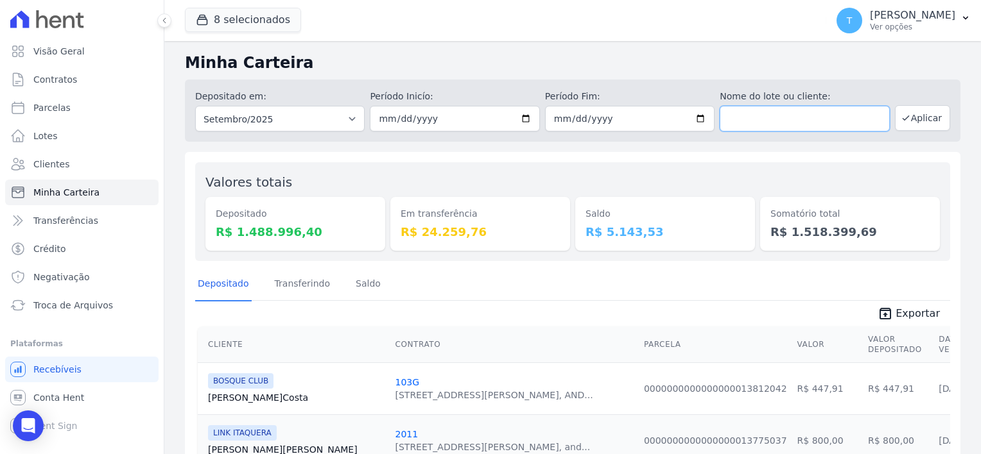
click at [748, 122] on input "text" at bounding box center [804, 119] width 169 height 26
paste input "Jose Eduardo Beringuel"
type input "Jose Eduardo Beringuel"
click at [911, 118] on button "Aplicar" at bounding box center [922, 118] width 55 height 26
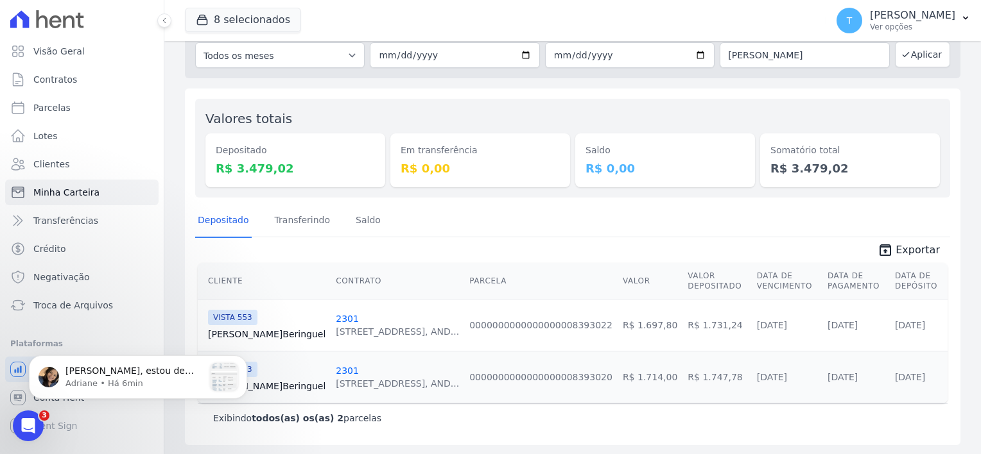
click at [222, 329] on link "[PERSON_NAME] Beringuel" at bounding box center [266, 334] width 117 height 13
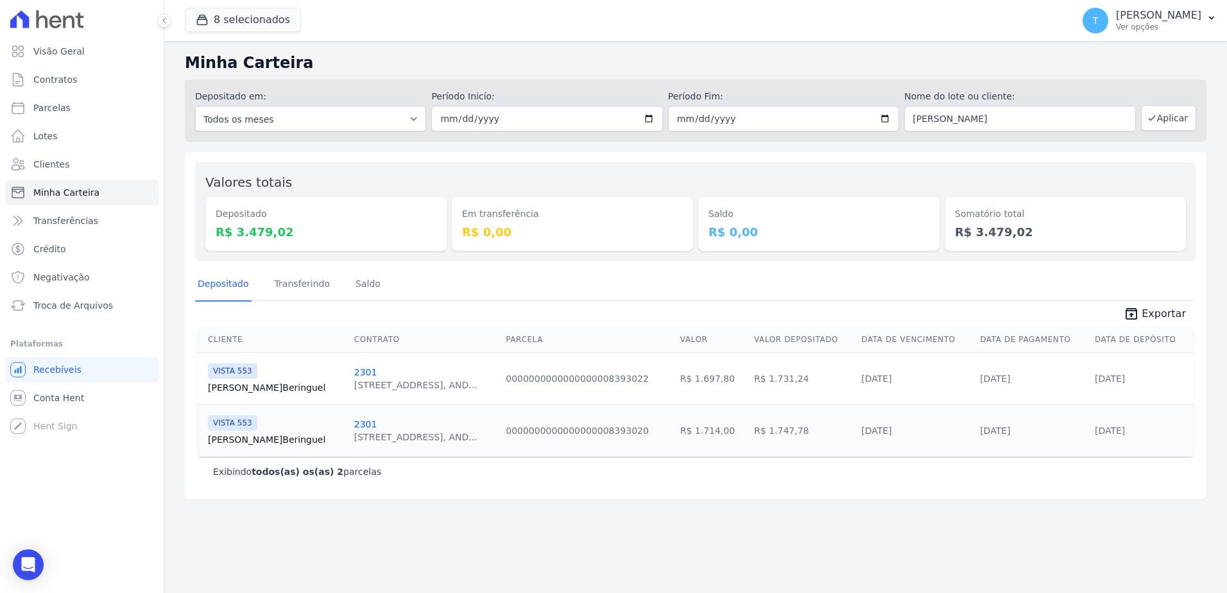
click at [255, 384] on link "Jose Beringuel" at bounding box center [276, 387] width 136 height 13
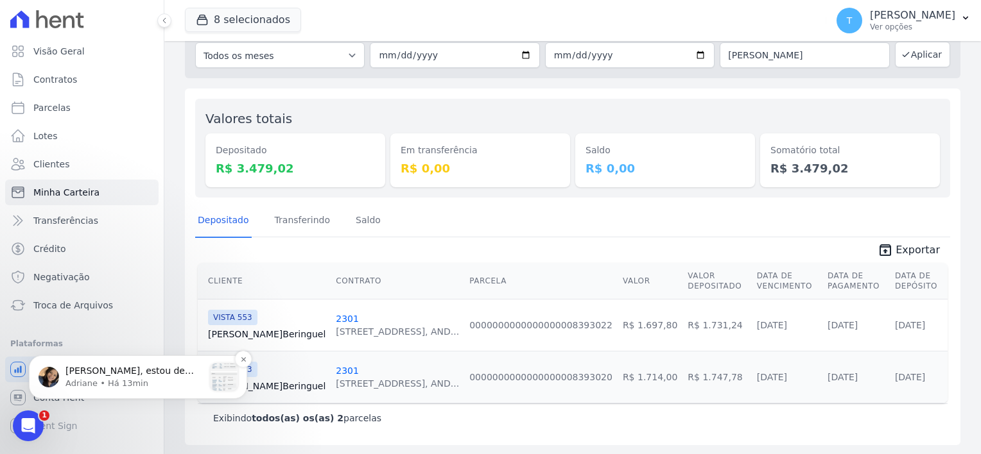
click at [103, 382] on p "Adriane • Há 13min" at bounding box center [134, 384] width 139 height 12
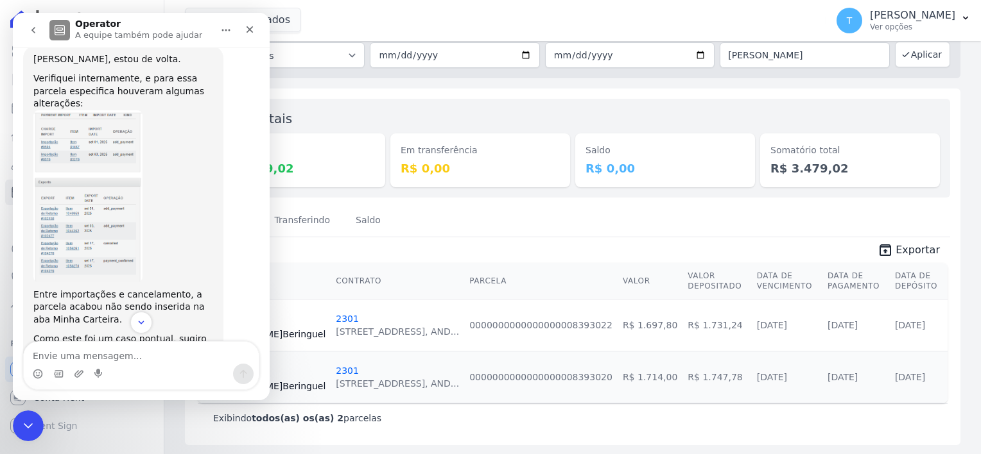
scroll to position [1050, 0]
click at [99, 110] on img "Adriane diz…" at bounding box center [87, 196] width 109 height 172
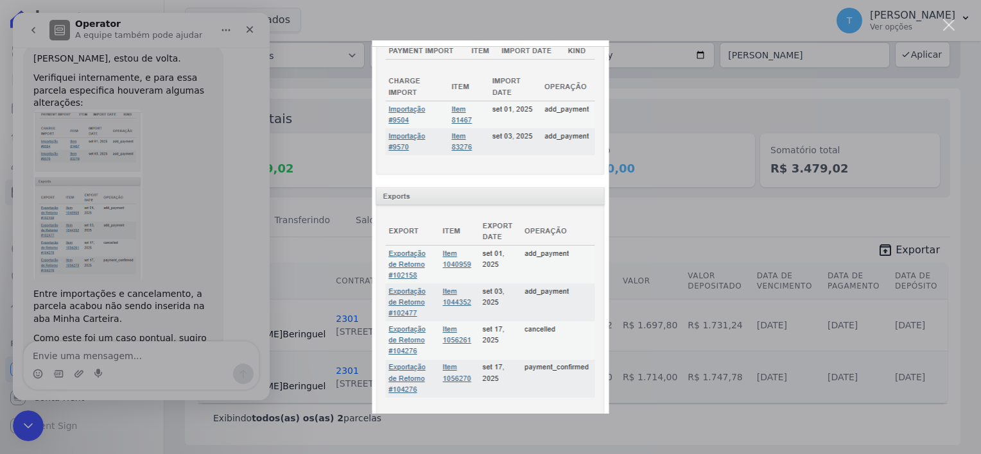
click at [251, 26] on div "Messenger da Intercom" at bounding box center [490, 227] width 981 height 454
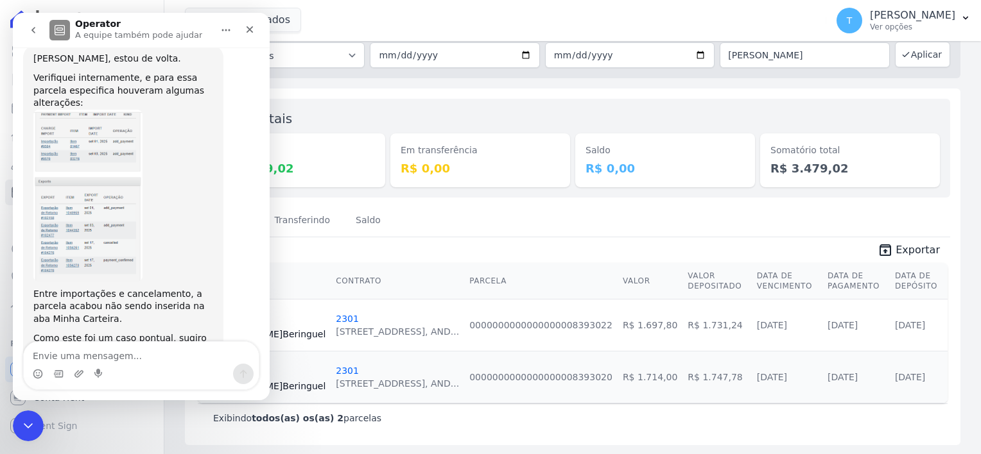
scroll to position [1037, 0]
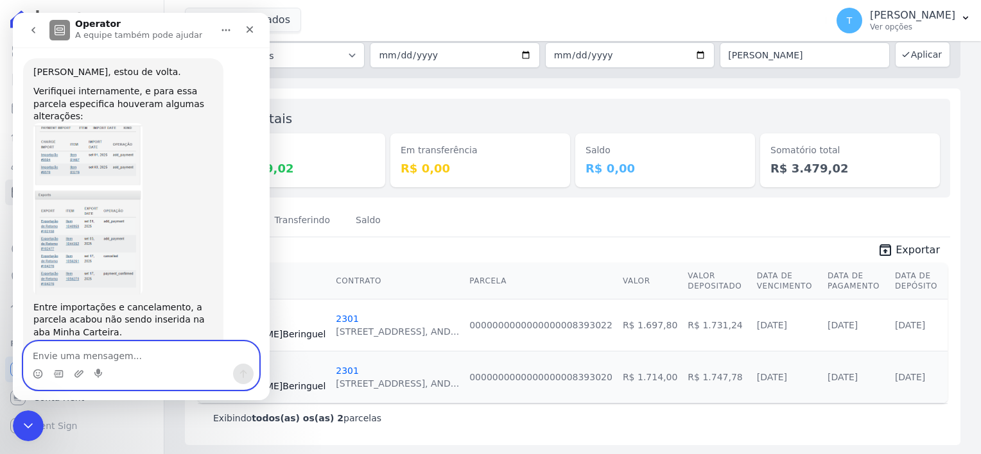
click at [141, 362] on textarea "Envie uma mensagem..." at bounding box center [141, 353] width 235 height 22
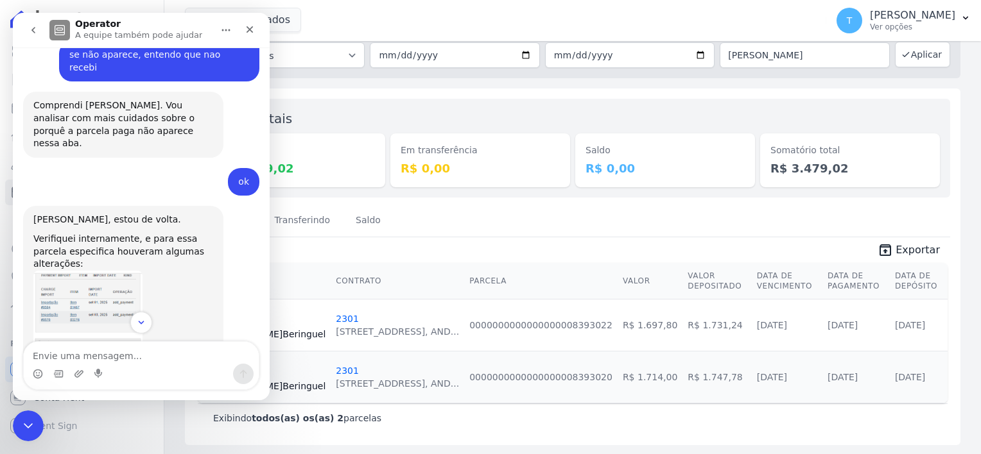
scroll to position [1050, 0]
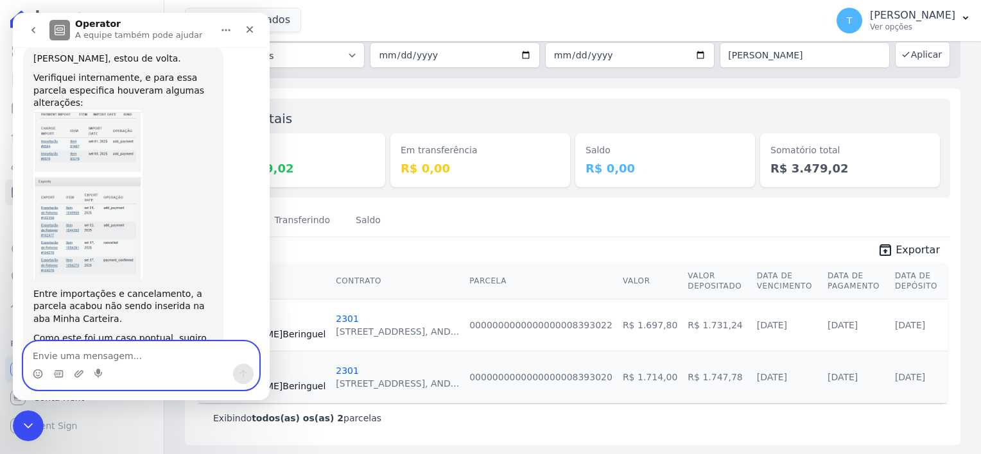
click at [126, 357] on textarea "Envie uma mensagem..." at bounding box center [141, 353] width 235 height 22
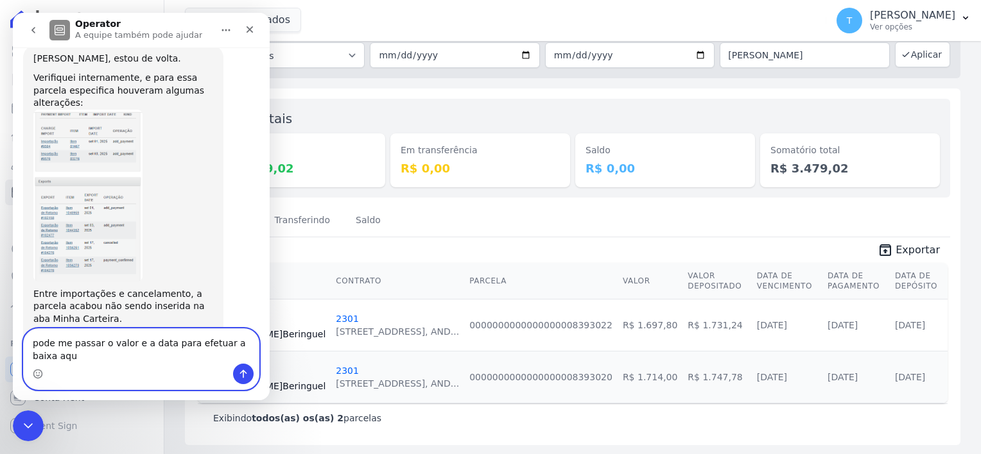
type textarea "pode me passar o valor e a data para efetuar a baixa aqui"
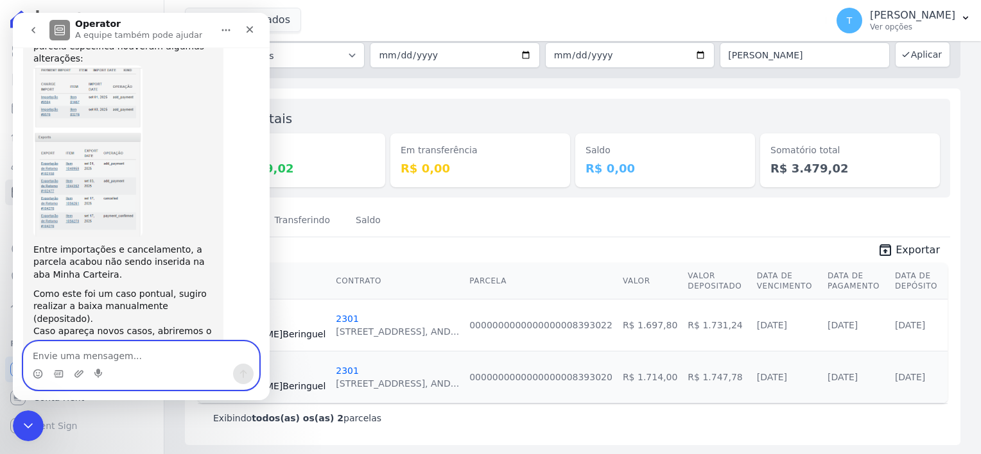
scroll to position [1101, 0]
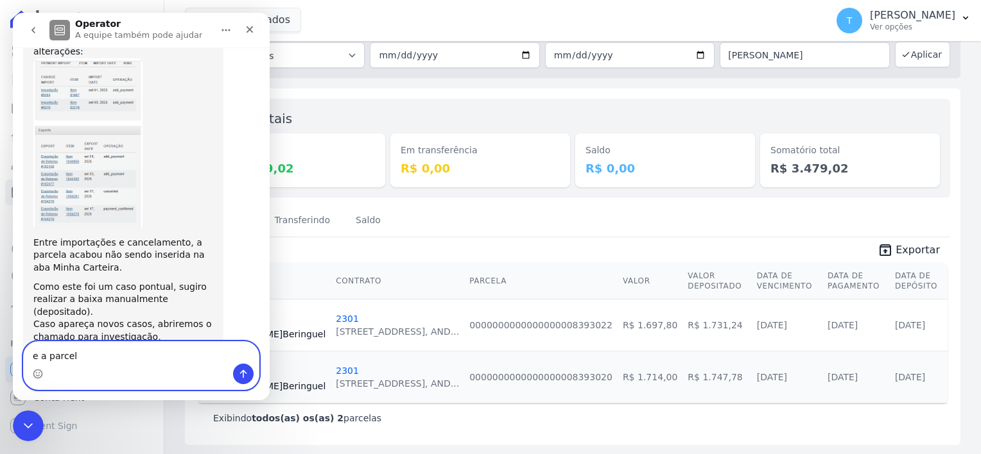
type textarea "e a parcela"
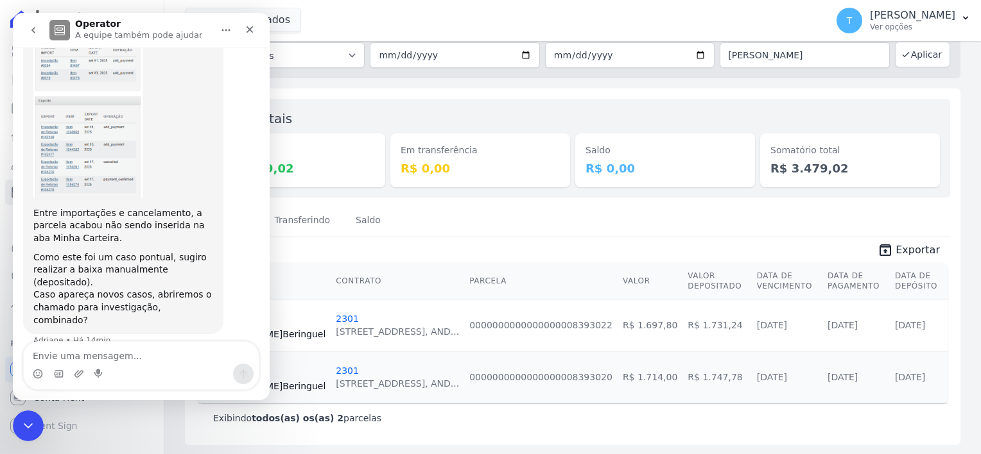
click at [372, 104] on div "Valores totais Depositado R$ 3.479,02 Em transferência R$ 0,00 Saldo R$ 0,00 So…" at bounding box center [572, 148] width 755 height 99
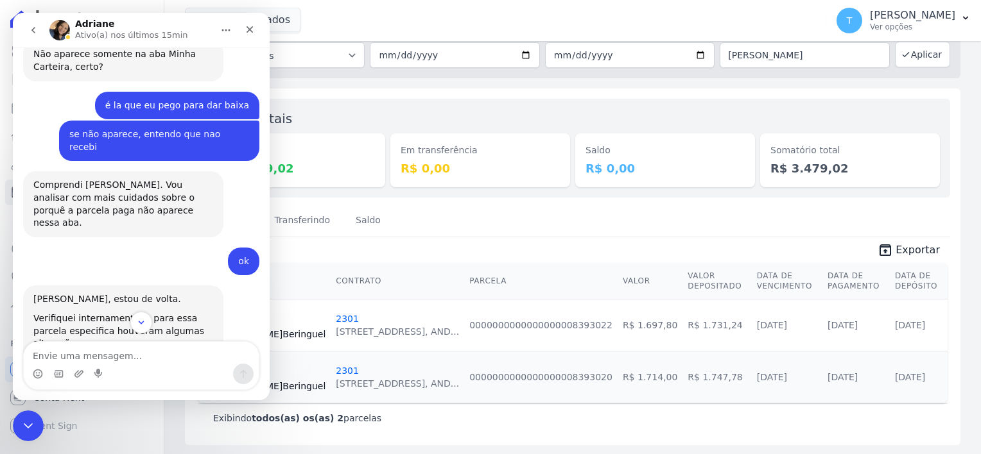
scroll to position [1130, 0]
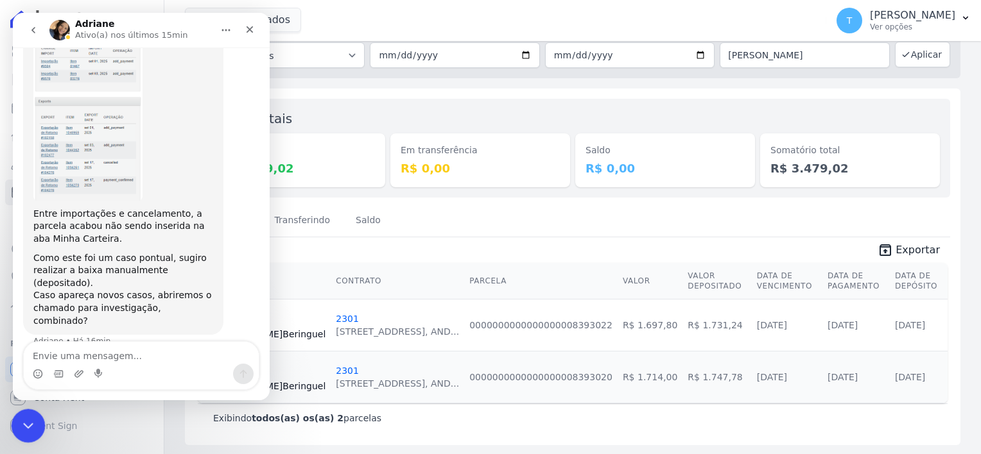
click at [28, 420] on icon "Encerramento do Messenger da Intercom" at bounding box center [26, 424] width 15 height 15
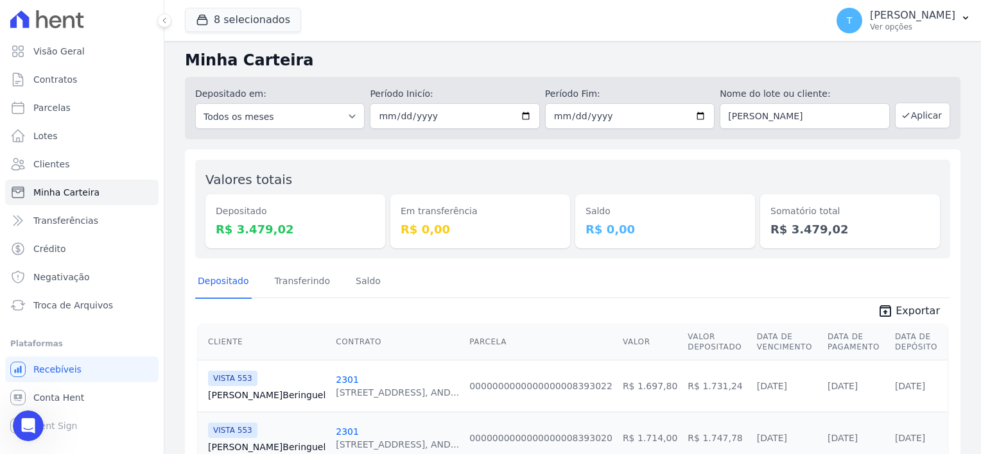
scroll to position [0, 0]
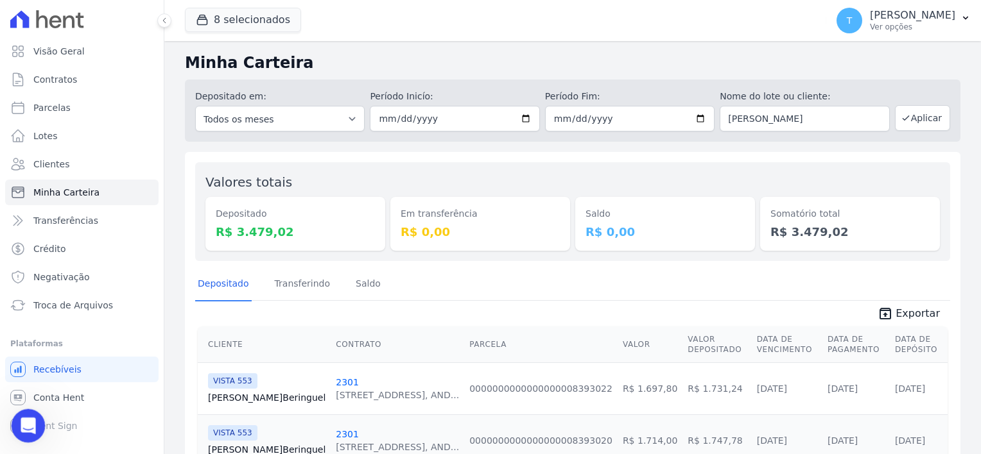
click at [30, 419] on icon "Abertura do Messenger da Intercom" at bounding box center [26, 424] width 21 height 21
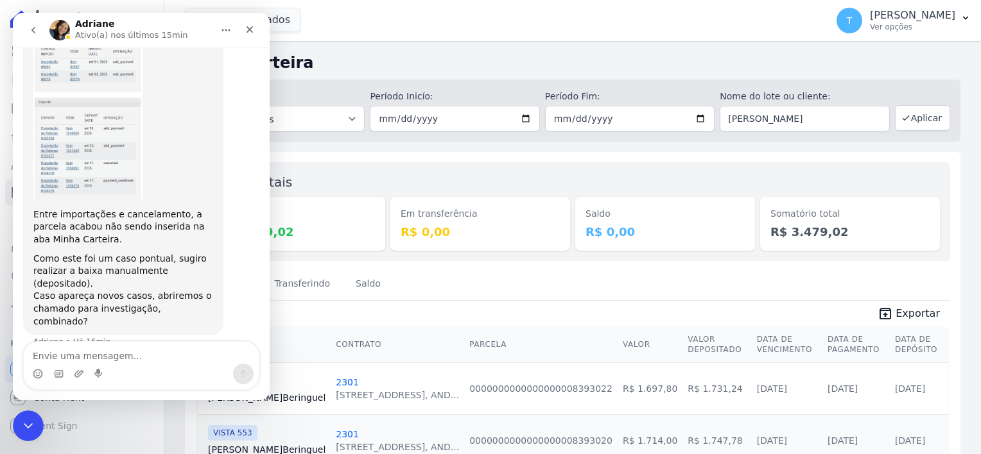
scroll to position [1130, 0]
click at [39, 28] on button "go back" at bounding box center [33, 30] width 24 height 24
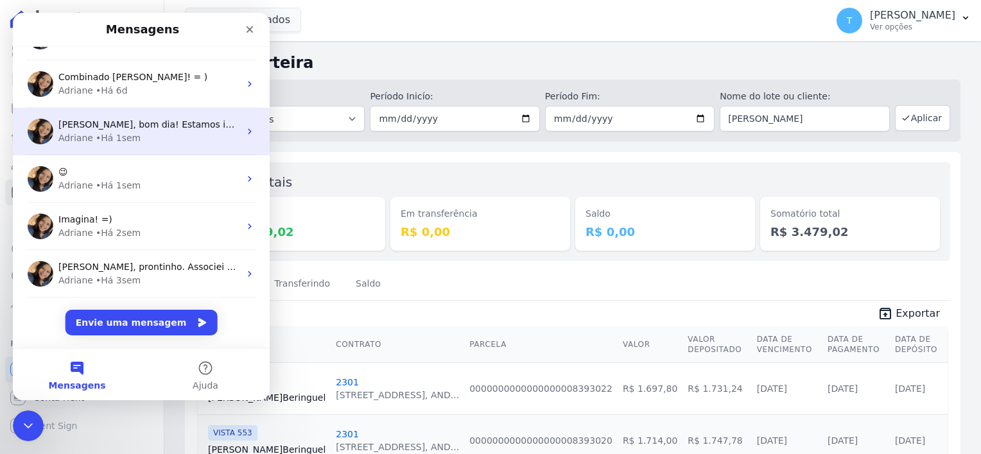
scroll to position [0, 0]
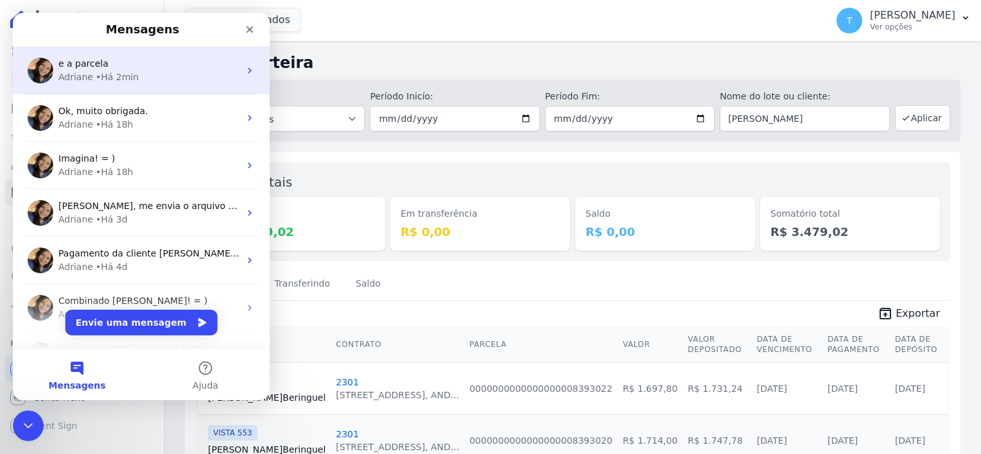
click at [147, 74] on div "Adriane • Há 2min" at bounding box center [148, 77] width 181 height 13
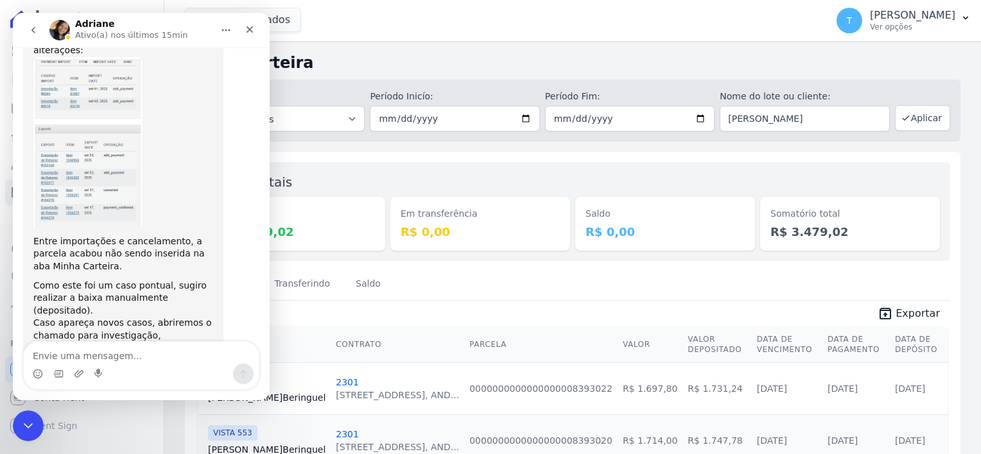
scroll to position [1131, 0]
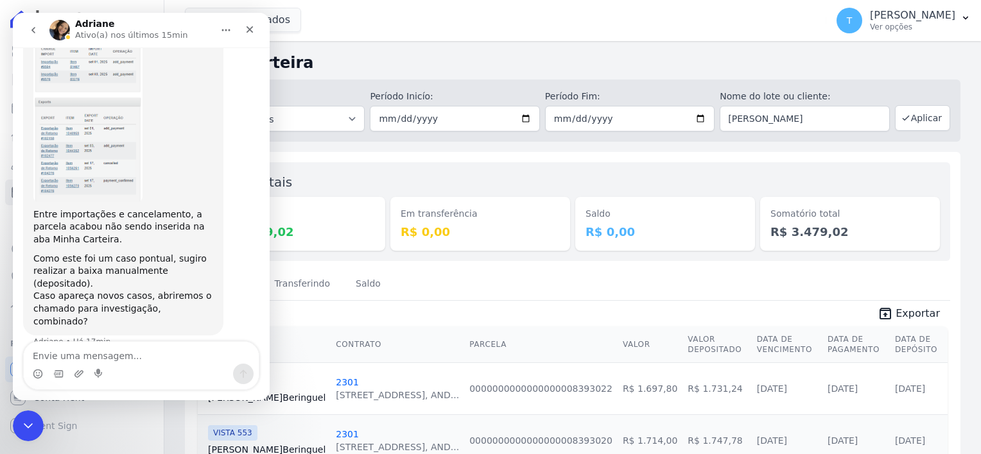
click at [376, 31] on div "8 selecionados Graal Engenharia ALTOS DE SANTANA Arcos Itaquera ARTE VILA MATIL…" at bounding box center [503, 20] width 636 height 42
click at [29, 425] on icon "Encerramento do Messenger da Intercom" at bounding box center [26, 424] width 15 height 15
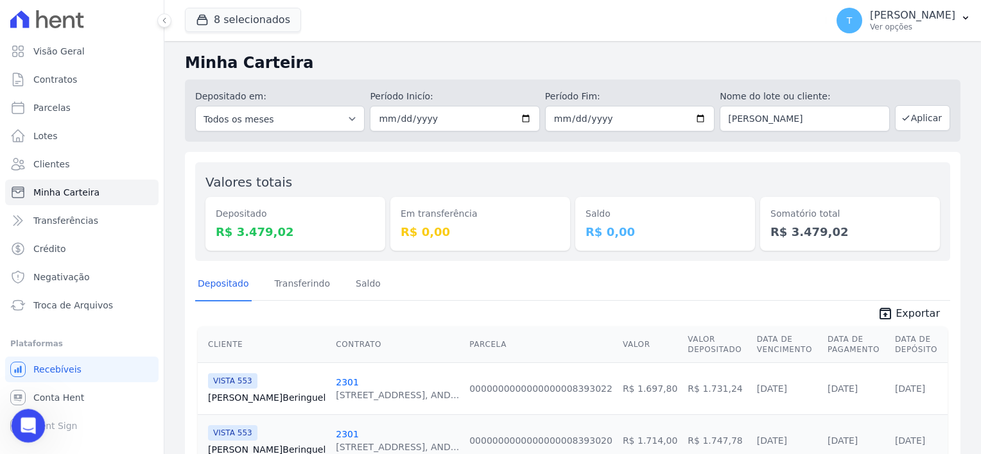
click at [27, 426] on icon "Abertura do Messenger da Intercom" at bounding box center [26, 424] width 21 height 21
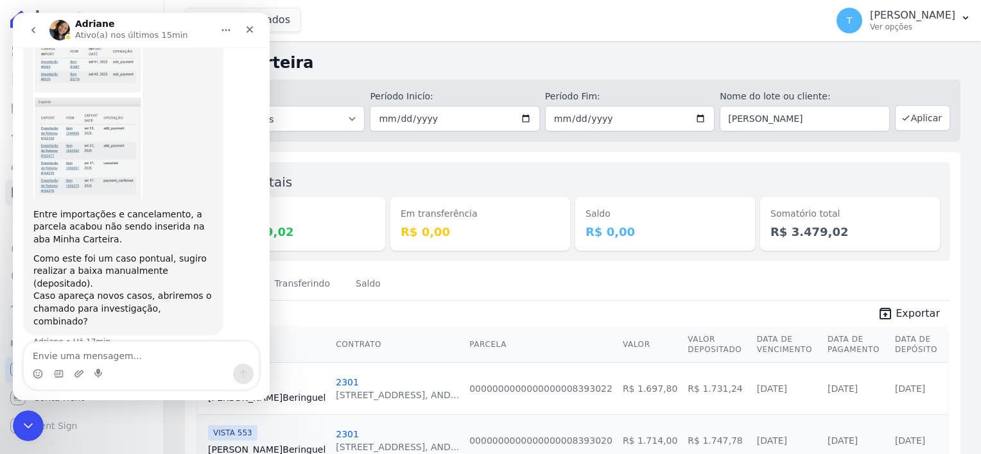
scroll to position [1130, 0]
click at [37, 30] on icon "go back" at bounding box center [33, 30] width 10 height 10
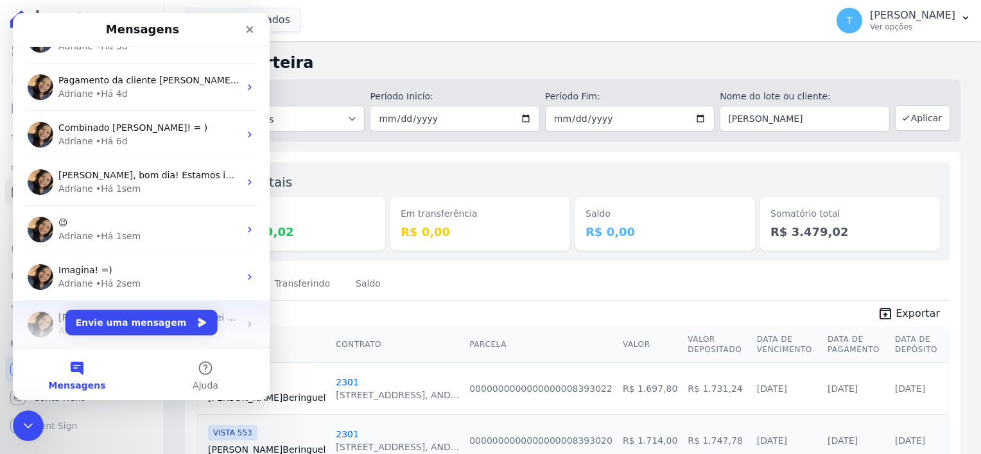
scroll to position [0, 0]
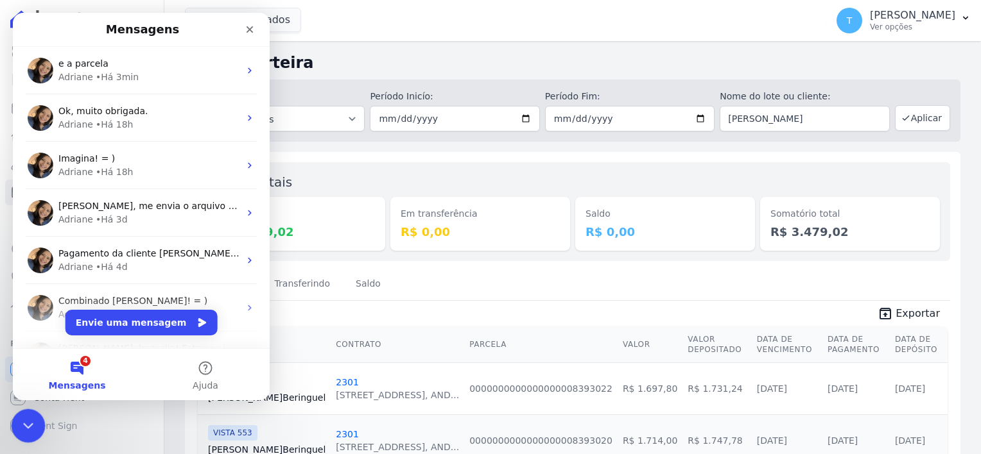
click at [22, 429] on icon "Encerramento do Messenger da Intercom" at bounding box center [26, 424] width 15 height 15
